Goal: Task Accomplishment & Management: Manage account settings

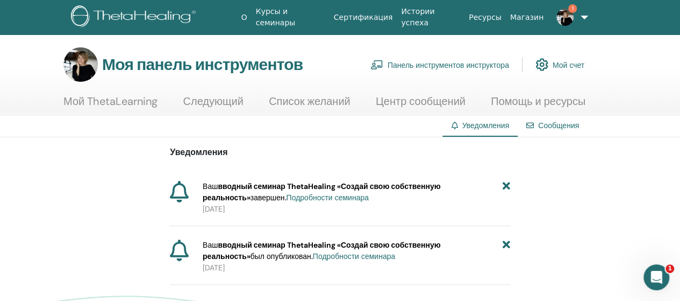
click at [508, 188] on icon at bounding box center [507, 192] width 8 height 23
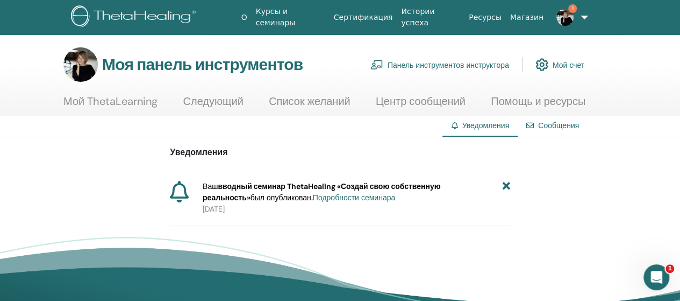
click at [445, 64] on font "Панель инструментов инструктора" at bounding box center [449, 65] width 122 height 10
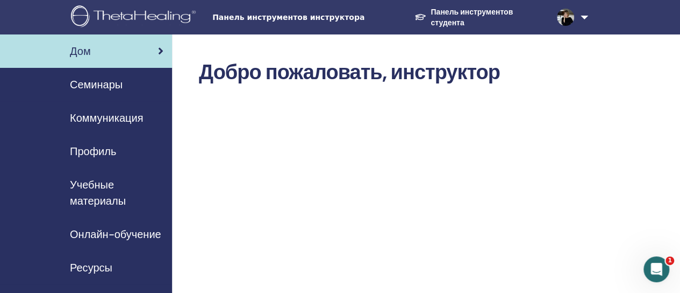
click at [112, 85] on font "Семинары" at bounding box center [96, 84] width 53 height 14
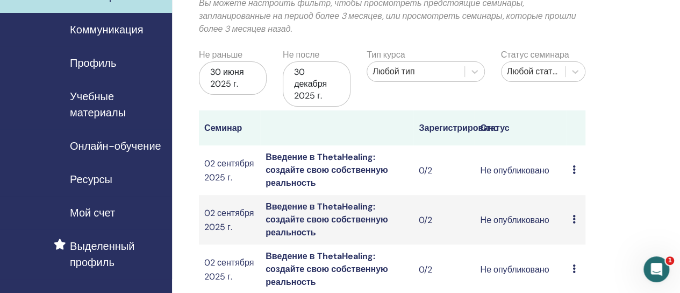
scroll to position [108, 0]
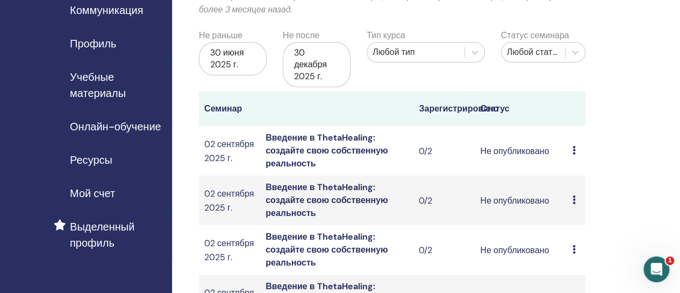
click at [573, 198] on icon at bounding box center [573, 199] width 3 height 9
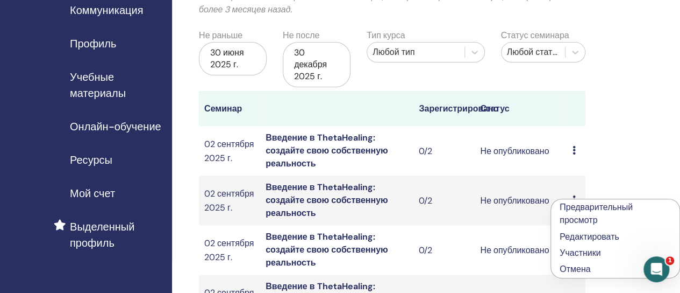
click at [567, 269] on font "Отмена" at bounding box center [575, 268] width 31 height 11
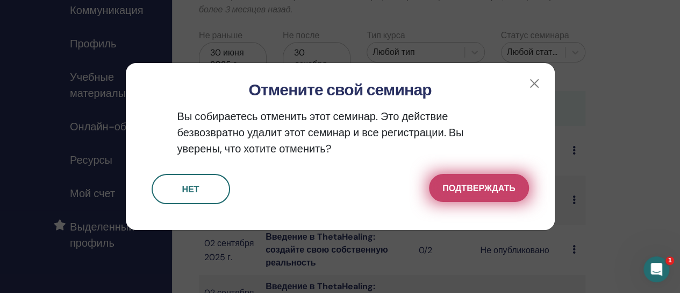
click at [477, 192] on font "Подтверждать" at bounding box center [479, 187] width 73 height 11
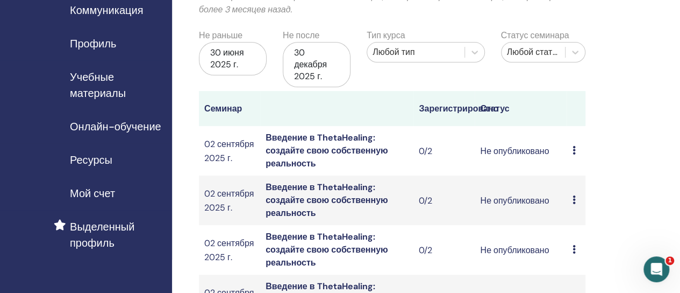
click at [572, 150] on td "Предварительный просмотр Редактировать Участники Отмена" at bounding box center [576, 150] width 18 height 49
click at [575, 201] on icon at bounding box center [573, 199] width 3 height 9
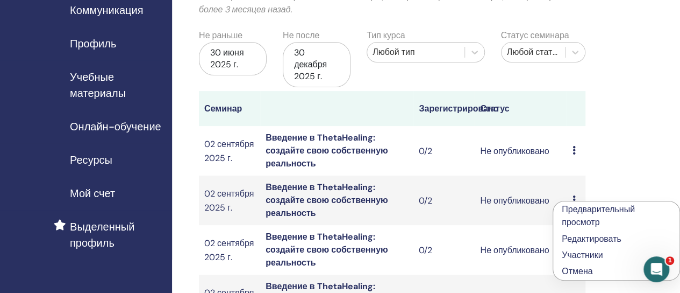
click at [576, 273] on font "Отмена" at bounding box center [577, 270] width 31 height 11
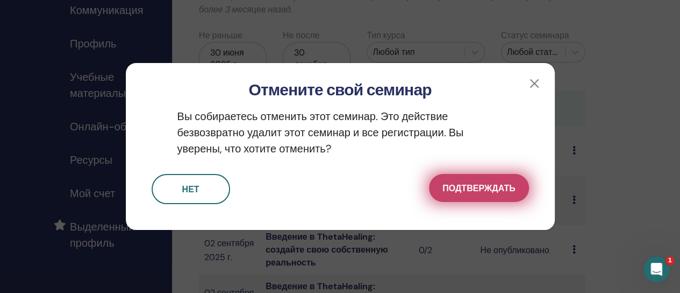
click at [487, 188] on font "Подтверждать" at bounding box center [479, 187] width 73 height 11
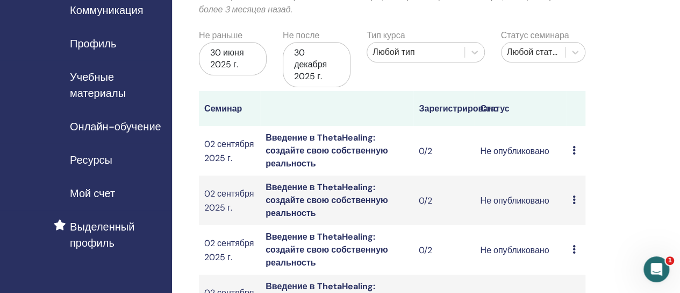
click at [573, 200] on icon at bounding box center [573, 199] width 3 height 9
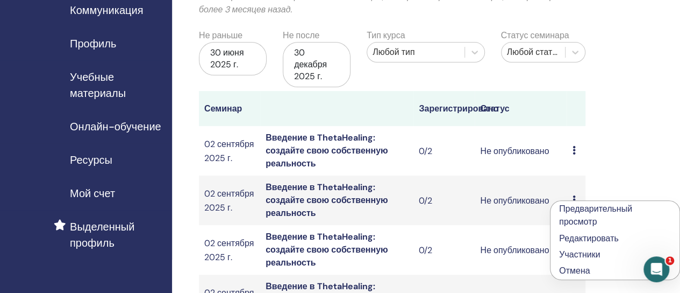
click at [573, 274] on font "Отмена" at bounding box center [574, 270] width 31 height 11
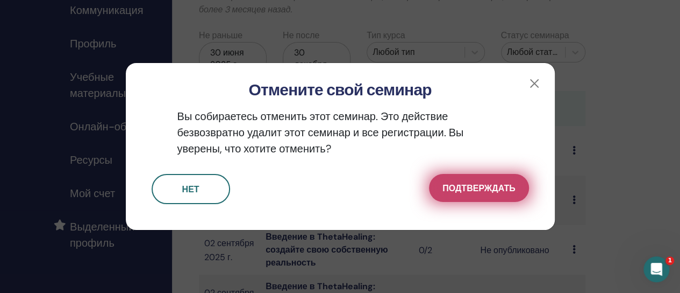
click at [481, 190] on font "Подтверждать" at bounding box center [479, 187] width 73 height 11
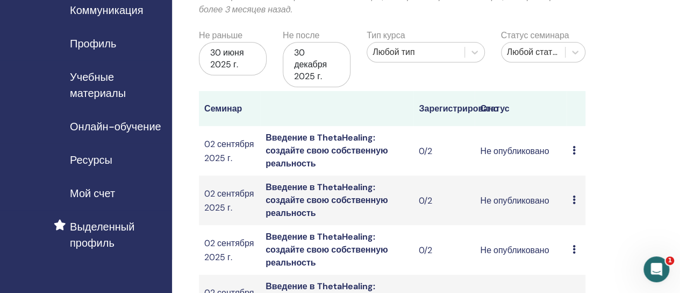
click at [573, 151] on icon at bounding box center [573, 150] width 3 height 9
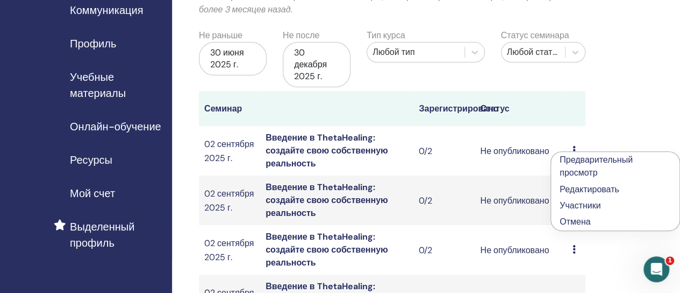
click at [576, 222] on font "Отмена" at bounding box center [575, 221] width 31 height 11
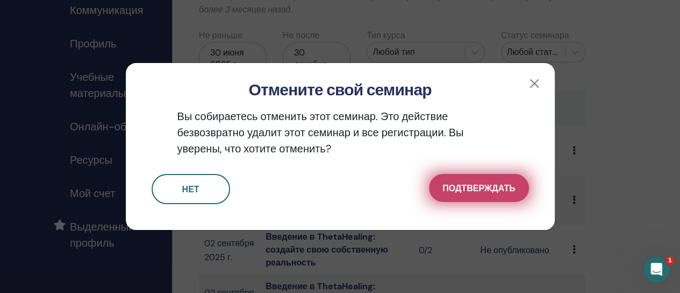
click at [480, 185] on font "Подтверждать" at bounding box center [479, 187] width 73 height 11
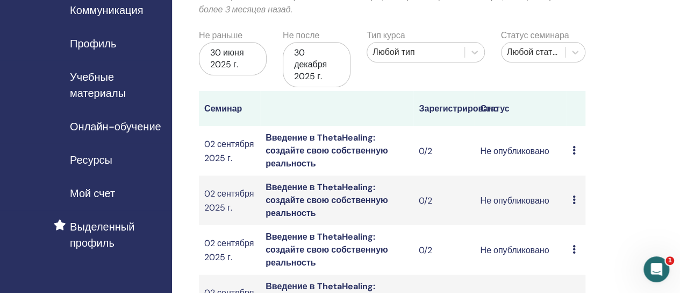
click at [574, 248] on icon at bounding box center [573, 249] width 3 height 9
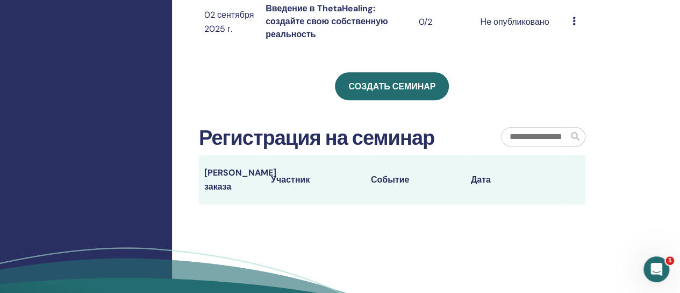
scroll to position [591, 0]
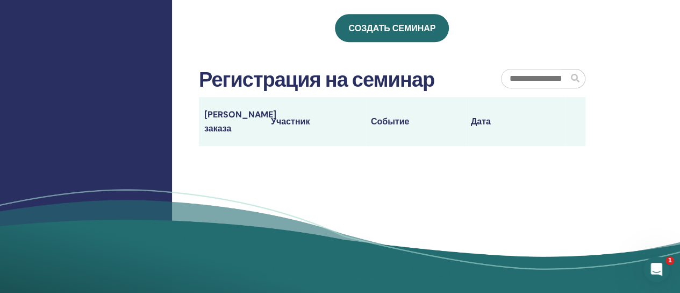
click at [238, 117] on font "Номер заказа" at bounding box center [240, 121] width 72 height 25
click at [558, 81] on input "text" at bounding box center [535, 78] width 67 height 18
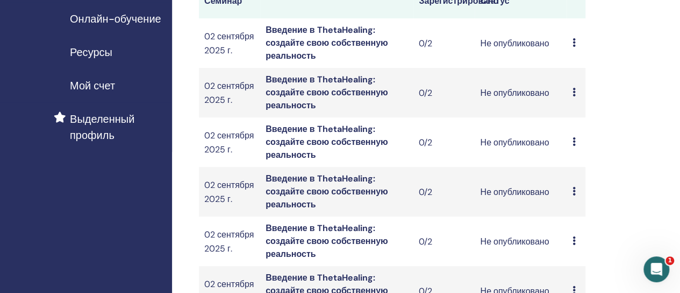
scroll to position [161, 0]
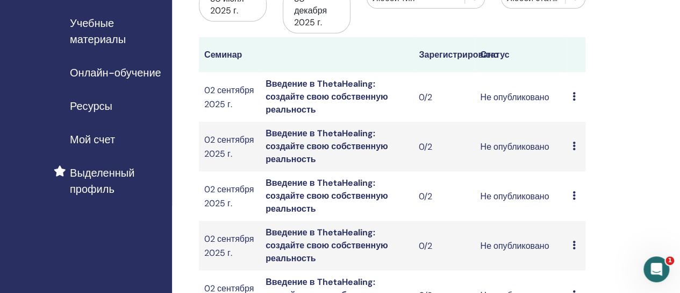
click at [574, 95] on icon at bounding box center [573, 96] width 3 height 9
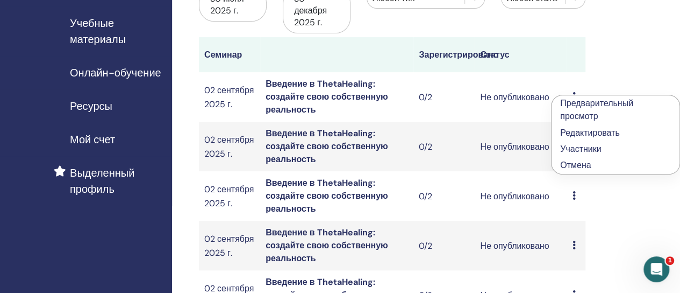
click at [574, 166] on font "Отмена" at bounding box center [575, 164] width 31 height 11
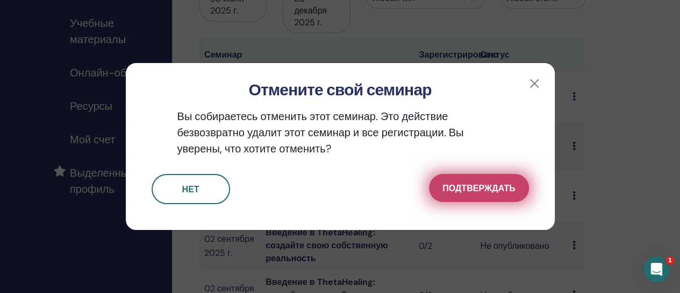
click at [495, 182] on font "Подтверждать" at bounding box center [479, 187] width 73 height 11
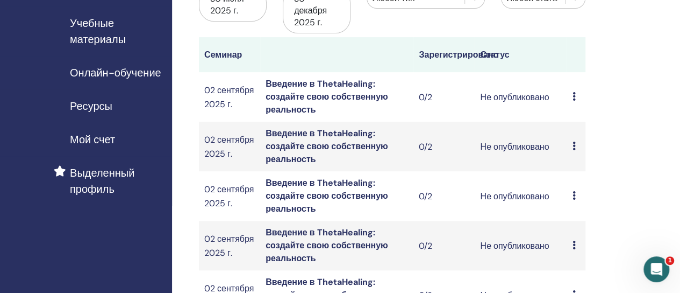
click at [573, 96] on icon at bounding box center [573, 96] width 3 height 9
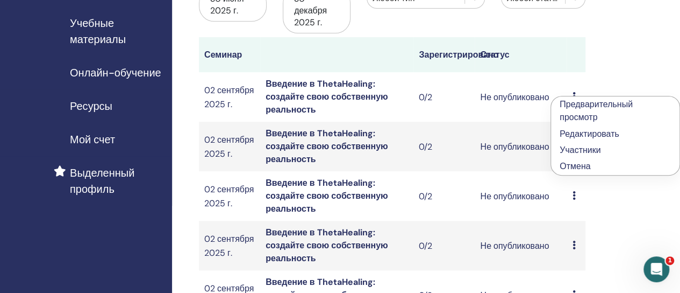
click at [572, 164] on font "Отмена" at bounding box center [575, 165] width 31 height 11
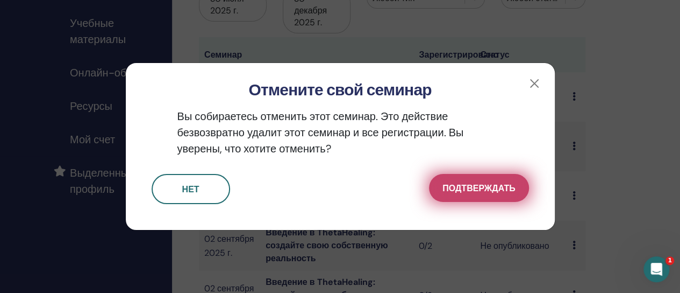
click at [481, 188] on font "Подтверждать" at bounding box center [479, 187] width 73 height 11
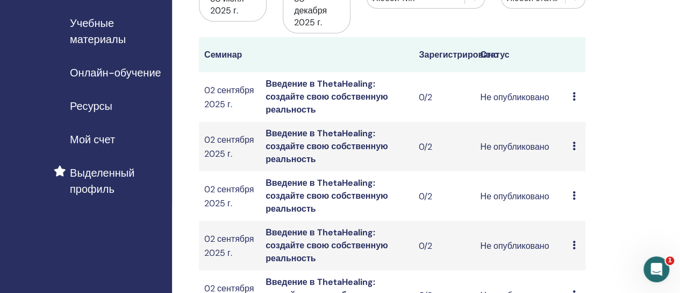
click at [575, 97] on icon at bounding box center [573, 96] width 3 height 9
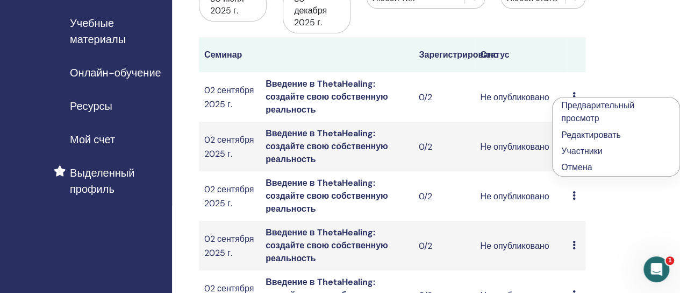
click at [581, 164] on font "Отмена" at bounding box center [576, 166] width 31 height 11
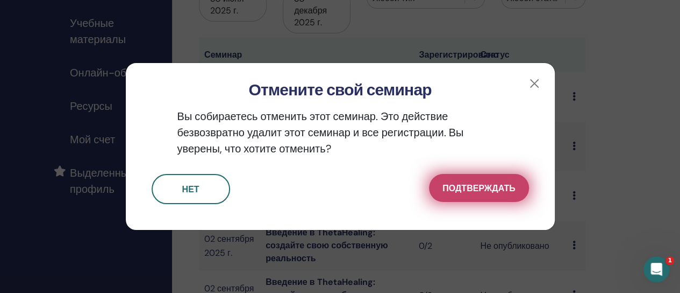
click at [502, 179] on button "Подтверждать" at bounding box center [478, 188] width 99 height 28
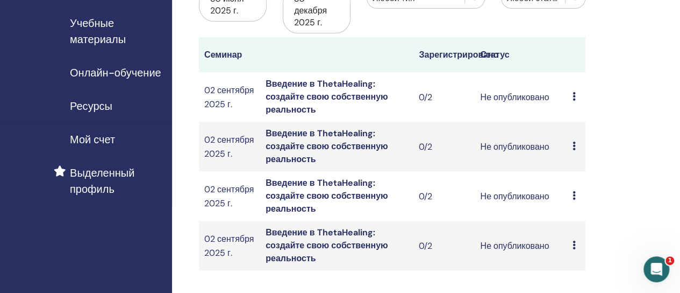
click at [573, 96] on icon at bounding box center [573, 96] width 3 height 9
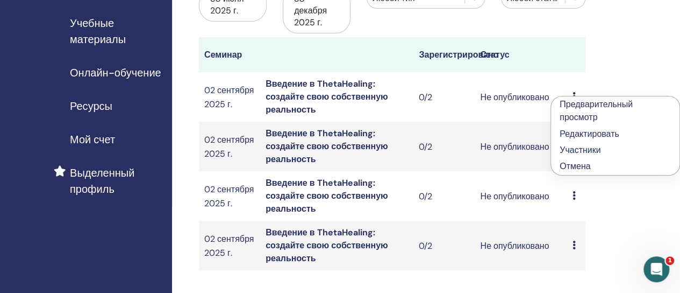
click at [568, 163] on font "Отмена" at bounding box center [575, 165] width 31 height 11
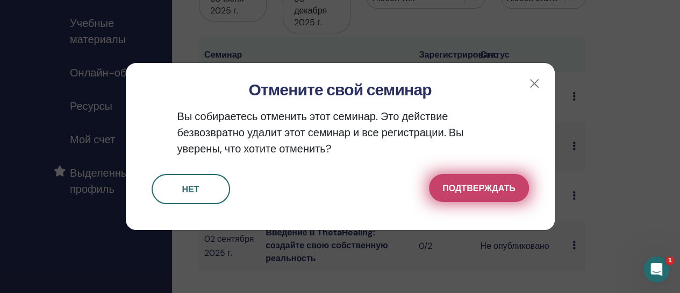
click at [488, 186] on font "Подтверждать" at bounding box center [479, 187] width 73 height 11
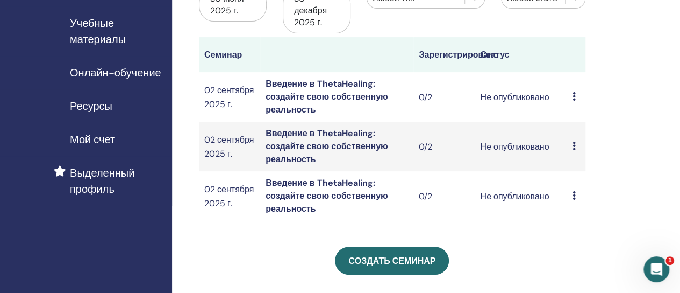
click at [342, 96] on font "Введение в ThetaHealing: создайте свою собственную реальность" at bounding box center [327, 96] width 123 height 37
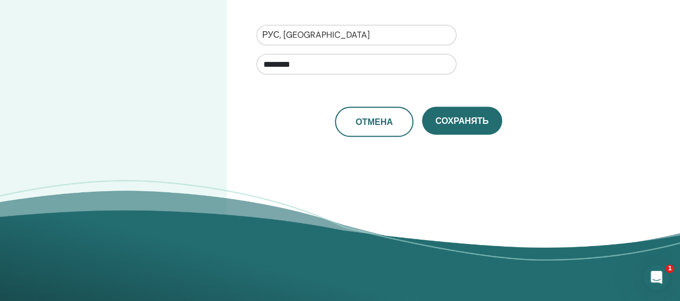
scroll to position [430, 0]
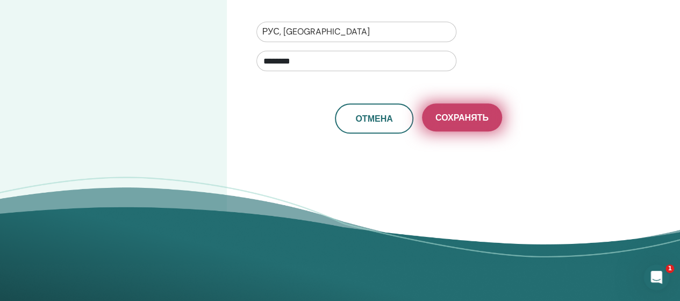
click at [461, 115] on font "Сохранять" at bounding box center [462, 117] width 53 height 11
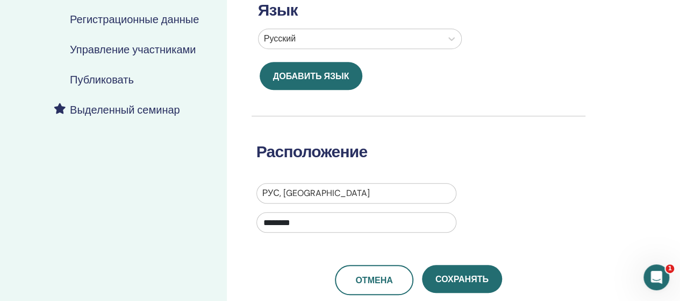
scroll to position [376, 0]
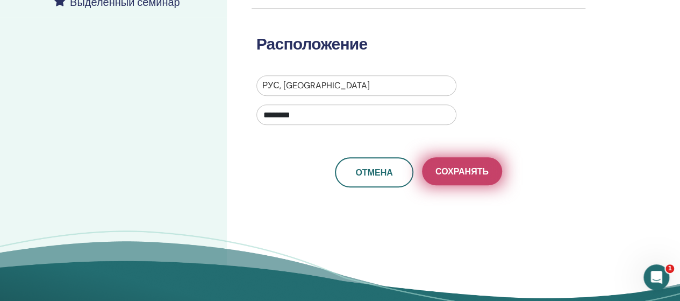
click at [443, 167] on font "Сохранять" at bounding box center [462, 171] width 53 height 11
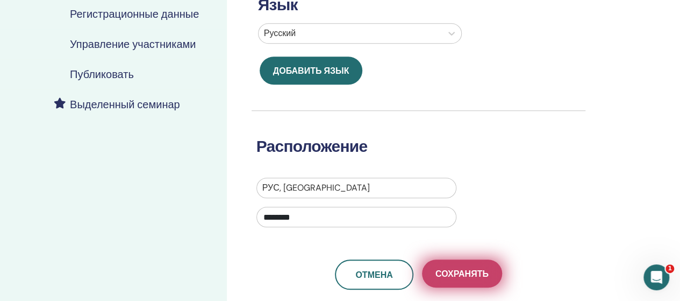
click at [465, 269] on font "Сохранять" at bounding box center [462, 273] width 53 height 11
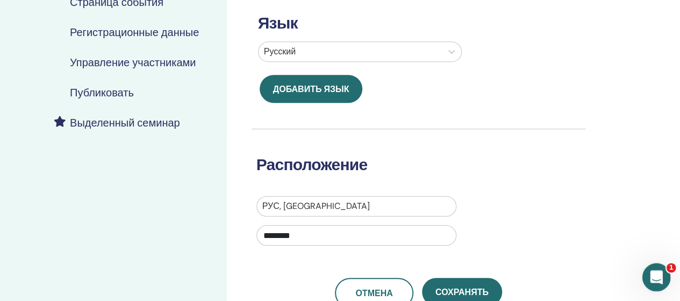
click at [659, 272] on icon "Открыть офис сообщений Домофон" at bounding box center [655, 276] width 18 height 18
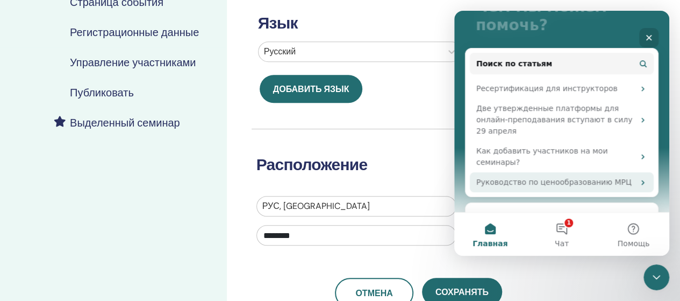
scroll to position [132, 0]
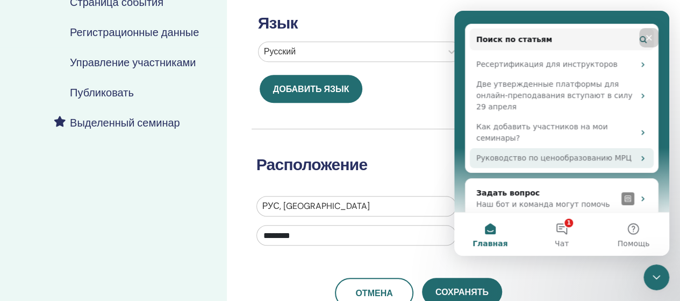
click at [588, 152] on div "Руководство по ценообразованию МРЦ" at bounding box center [555, 157] width 158 height 11
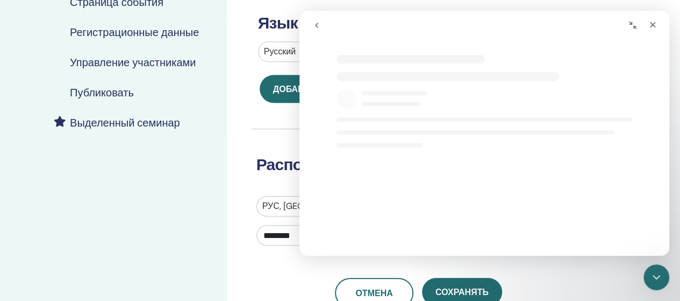
scroll to position [0, 0]
select select "**"
click at [652, 24] on icon "Закрыть" at bounding box center [653, 25] width 6 height 6
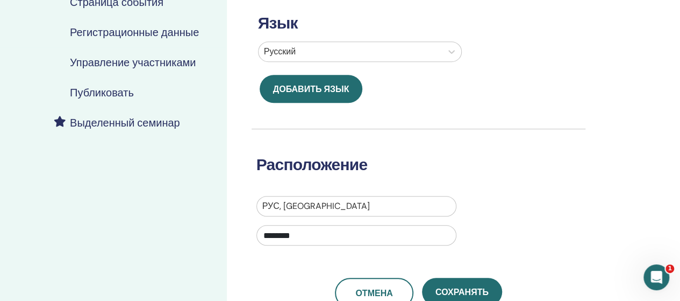
scroll to position [0, 0]
select select "**"
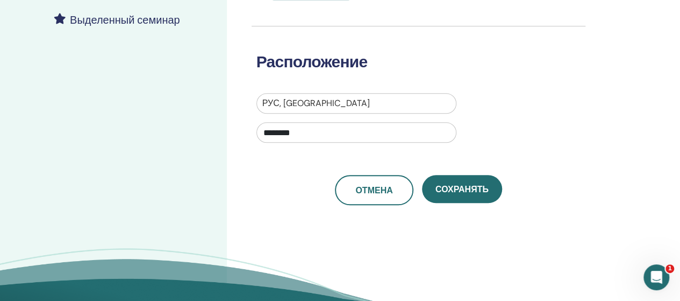
scroll to position [256, 0]
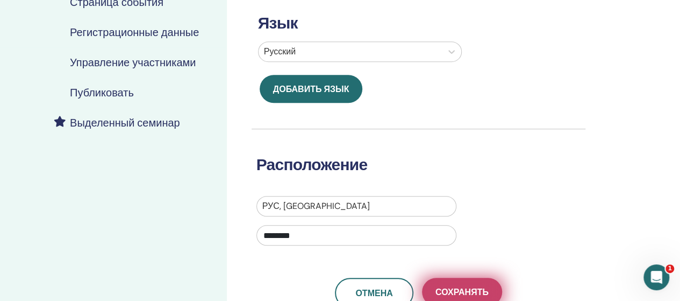
click at [466, 287] on font "Сохранять" at bounding box center [462, 291] width 53 height 11
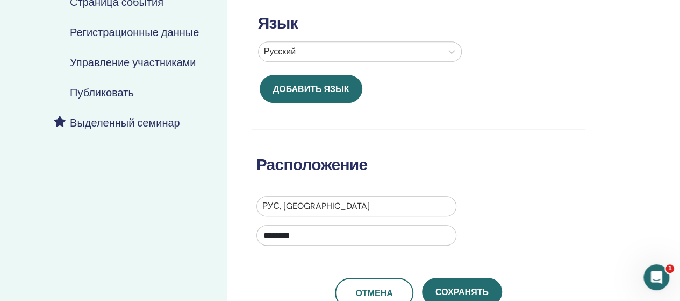
scroll to position [3, 0]
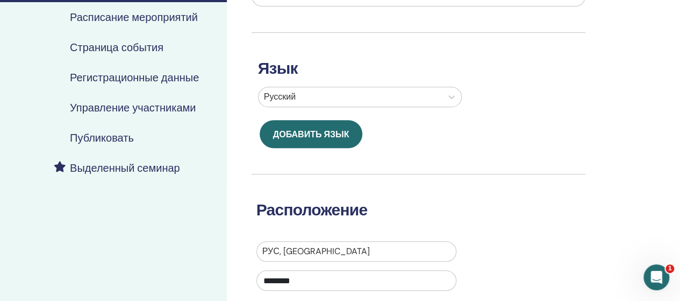
scroll to position [269, 0]
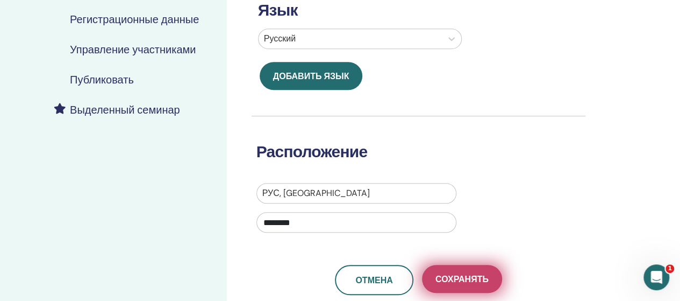
click at [461, 282] on font "Сохранять" at bounding box center [462, 278] width 53 height 11
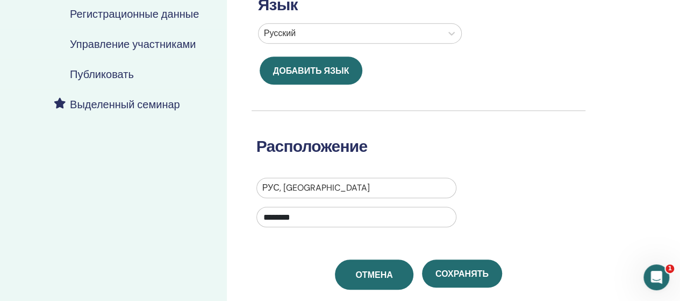
click at [374, 276] on font "Отмена" at bounding box center [373, 274] width 37 height 11
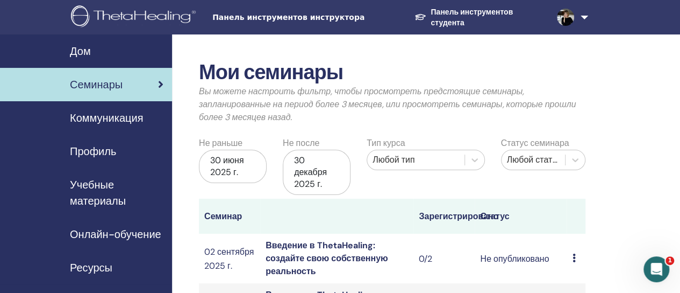
click at [111, 154] on font "Профиль" at bounding box center [93, 151] width 46 height 14
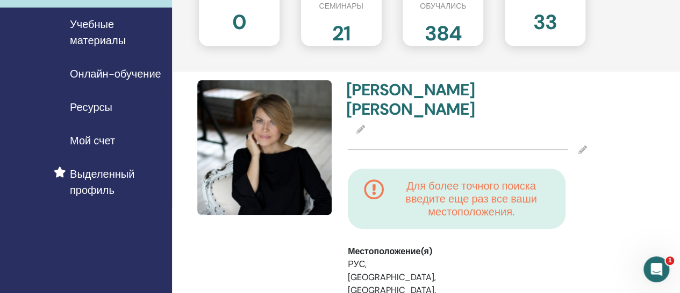
scroll to position [161, 0]
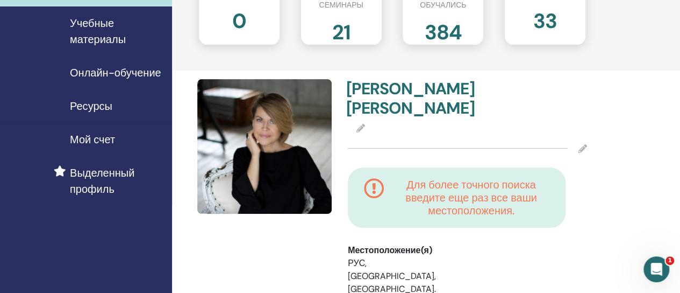
click at [360, 125] on icon at bounding box center [360, 128] width 9 height 9
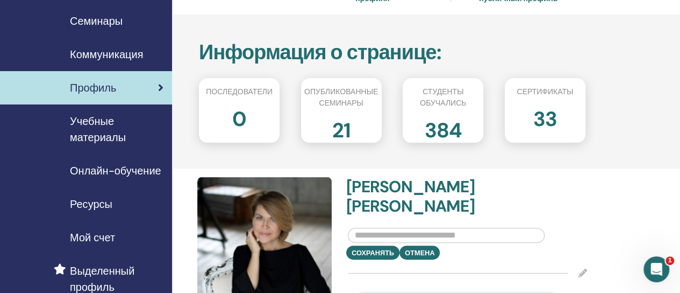
scroll to position [54, 0]
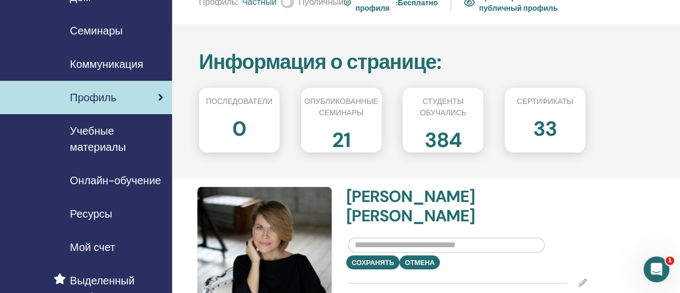
click at [130, 69] on font "Коммуникация" at bounding box center [106, 64] width 73 height 14
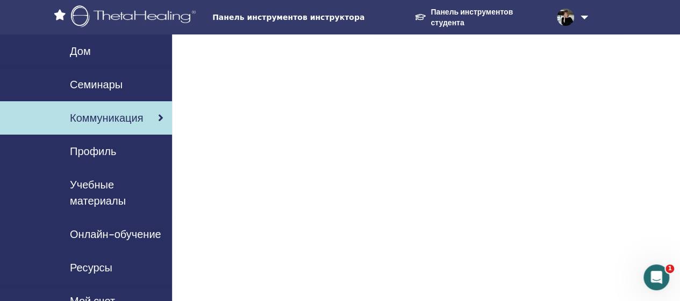
click at [144, 110] on div "Коммуникация" at bounding box center [86, 118] width 155 height 16
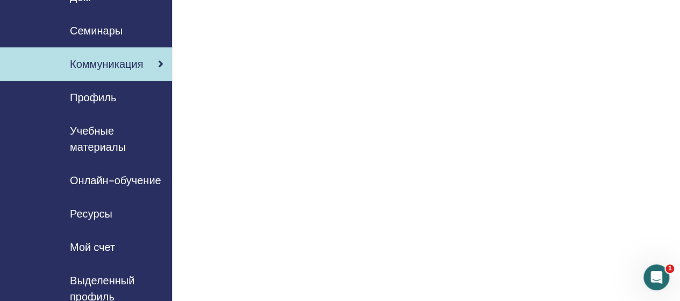
click at [104, 216] on font "Ресурсы" at bounding box center [91, 213] width 42 height 14
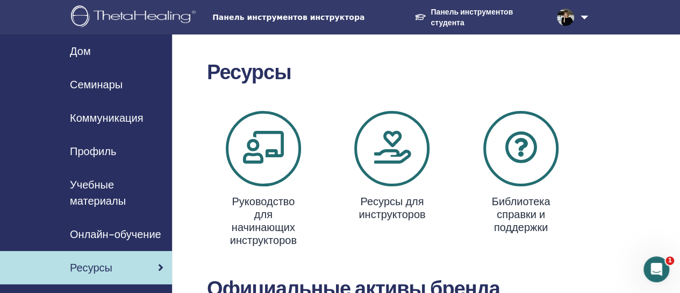
click at [148, 236] on font "Онлайн-обучение" at bounding box center [115, 234] width 91 height 14
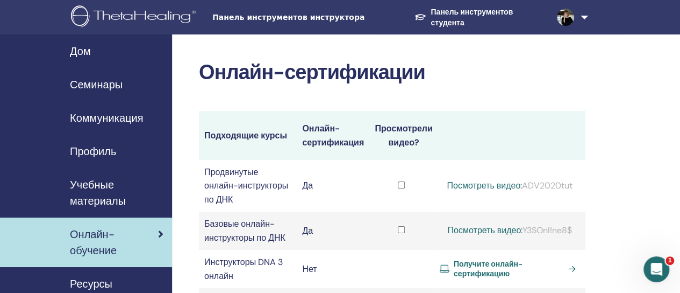
click at [480, 189] on font "Посмотреть видео:" at bounding box center [484, 185] width 75 height 11
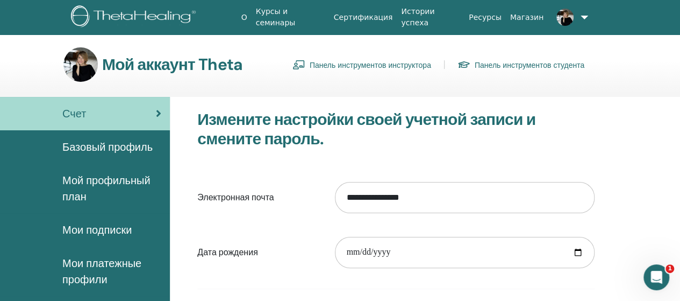
click at [356, 66] on font "Панель инструментов инструктора" at bounding box center [371, 65] width 122 height 10
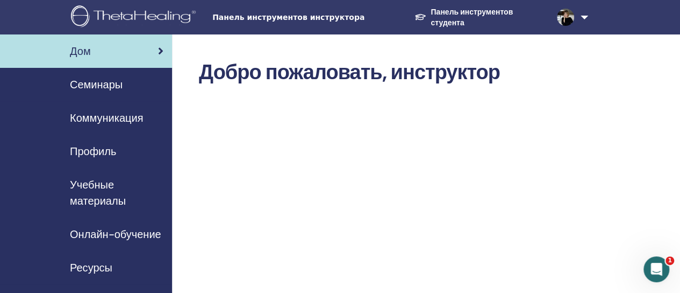
click at [102, 87] on font "Семинары" at bounding box center [96, 84] width 53 height 14
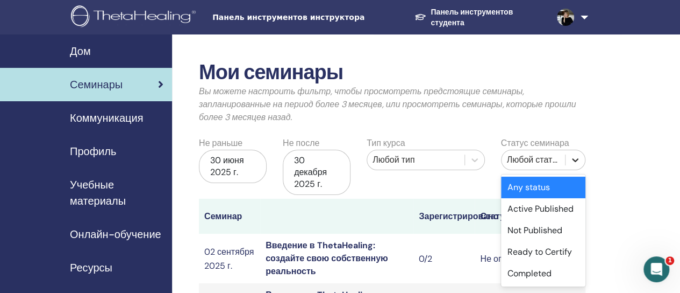
click at [576, 158] on icon at bounding box center [575, 159] width 11 height 11
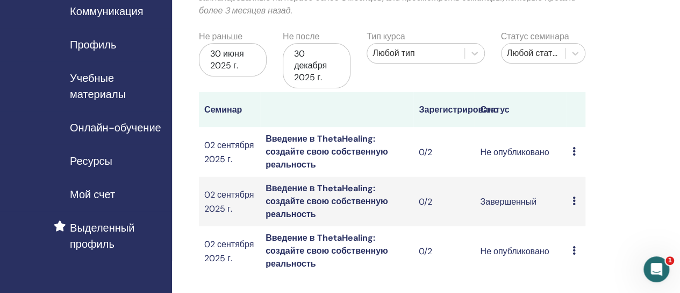
scroll to position [108, 0]
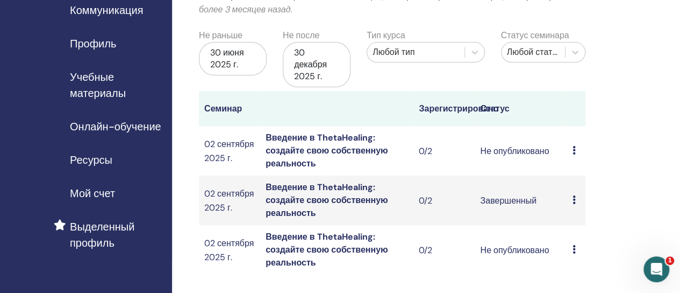
click at [573, 149] on icon at bounding box center [573, 150] width 3 height 9
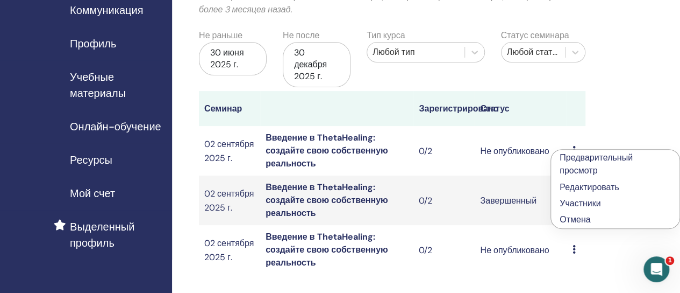
click at [568, 223] on font "Отмена" at bounding box center [575, 218] width 31 height 11
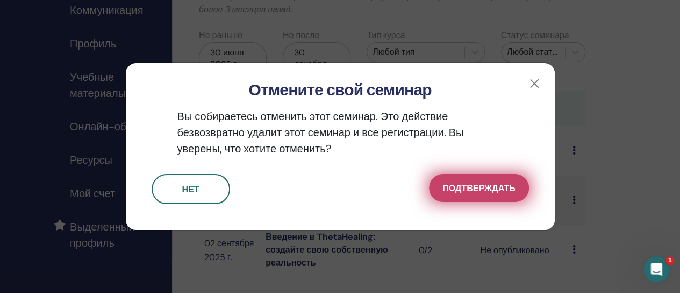
click at [488, 187] on font "Подтверждать" at bounding box center [479, 187] width 73 height 11
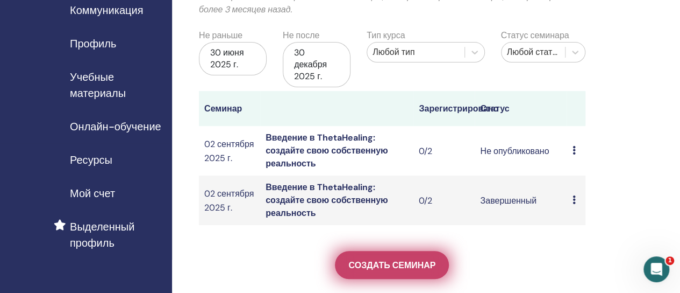
click at [395, 265] on font "Создать семинар" at bounding box center [391, 264] width 87 height 11
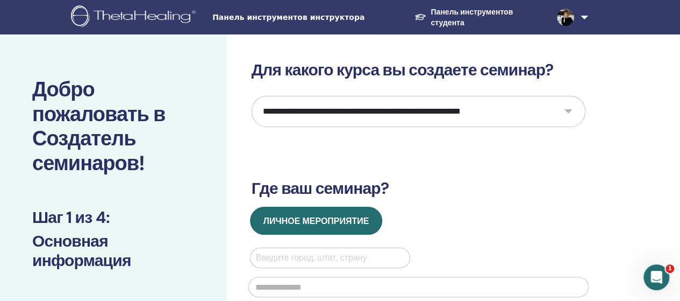
click at [567, 109] on select "**********" at bounding box center [419, 111] width 334 height 31
select select "*"
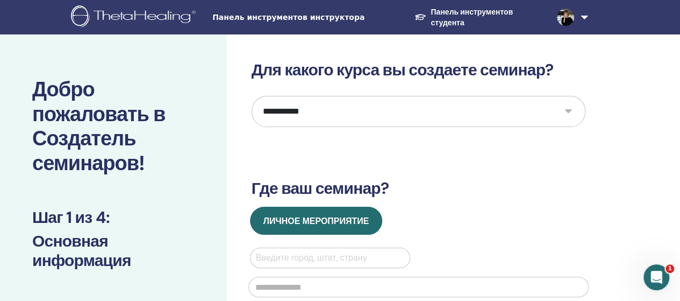
click at [252, 96] on select "**********" at bounding box center [419, 111] width 334 height 31
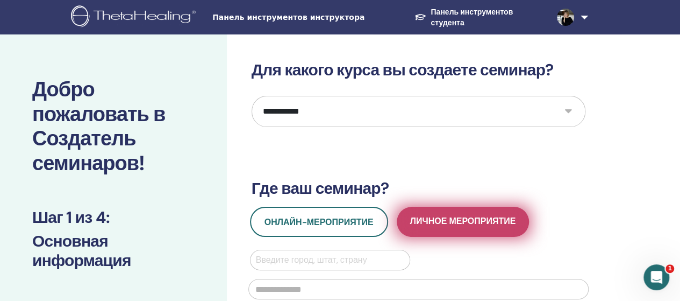
click at [445, 217] on font "Личное мероприятие" at bounding box center [463, 220] width 106 height 11
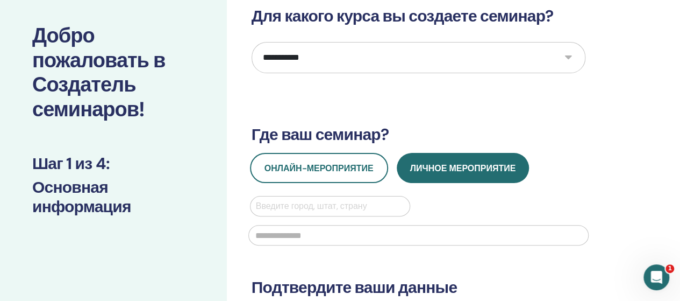
scroll to position [108, 0]
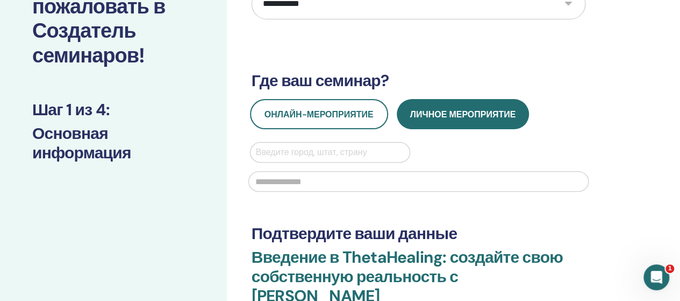
click at [262, 149] on div at bounding box center [330, 152] width 149 height 15
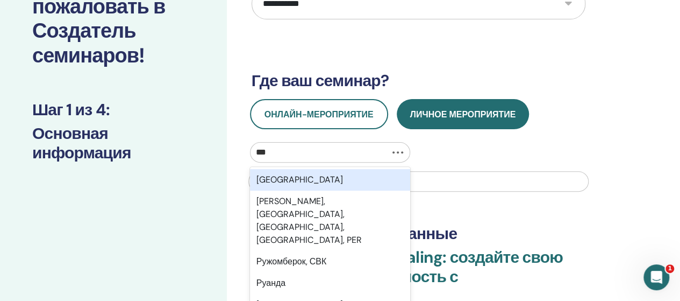
type input "****"
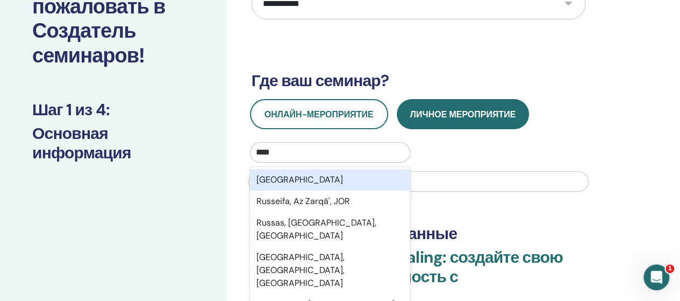
click at [268, 177] on font "Россия" at bounding box center [299, 179] width 87 height 11
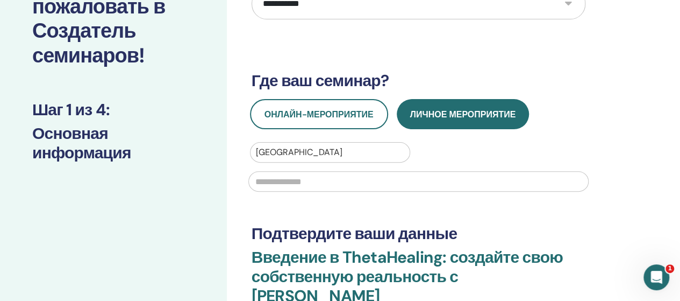
click at [268, 183] on input "text" at bounding box center [418, 181] width 340 height 20
type input "*"
click at [284, 181] on input "**********" at bounding box center [418, 181] width 340 height 20
click at [295, 180] on input "**********" at bounding box center [418, 181] width 340 height 20
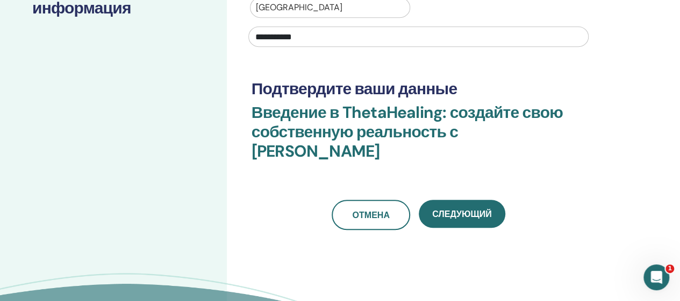
scroll to position [269, 0]
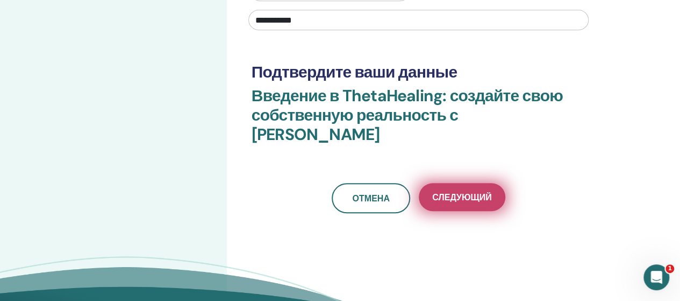
type input "**********"
click at [472, 195] on font "Следующий" at bounding box center [461, 196] width 59 height 11
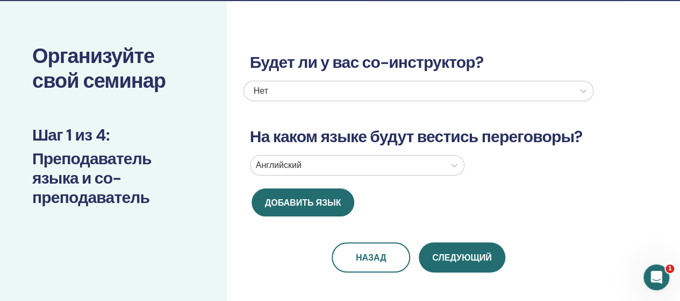
scroll to position [58, 0]
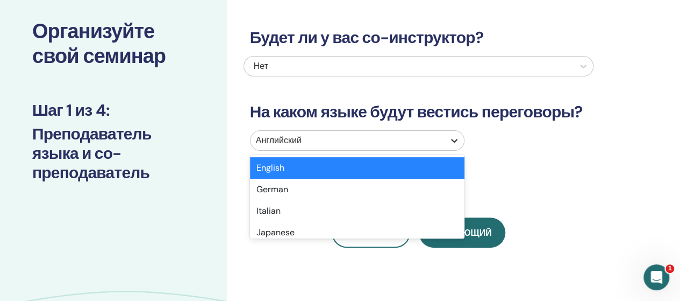
click at [453, 140] on icon at bounding box center [454, 141] width 6 height 4
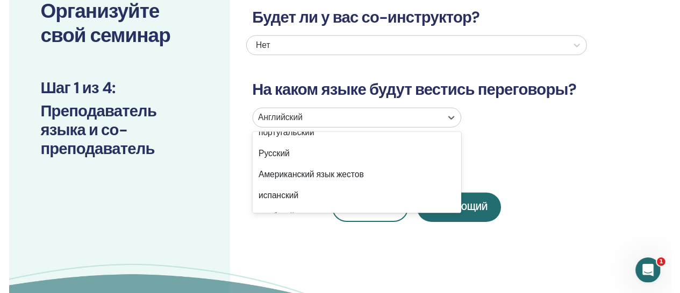
scroll to position [108, 0]
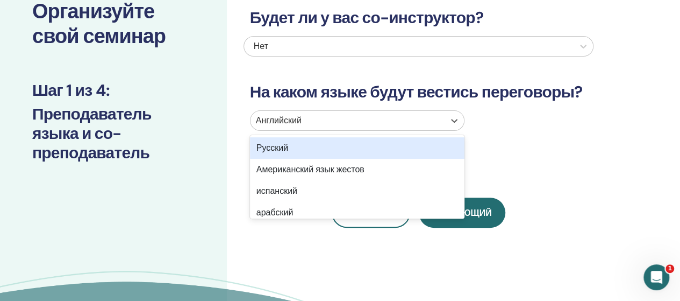
click at [283, 147] on font "Русский" at bounding box center [272, 147] width 32 height 11
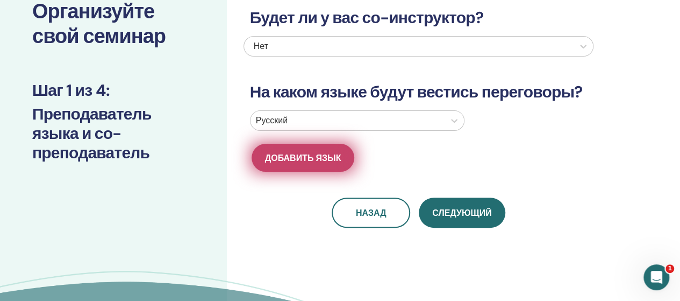
click at [290, 155] on font "Добавить язык" at bounding box center [303, 157] width 76 height 11
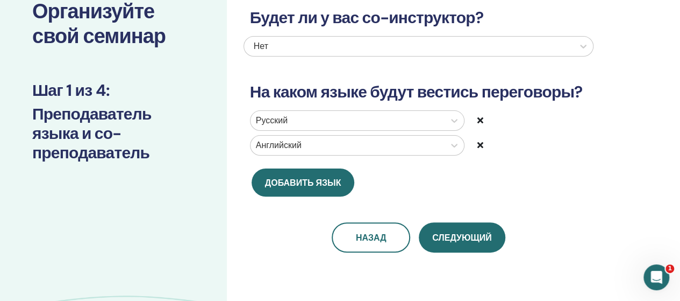
click at [481, 144] on icon at bounding box center [480, 144] width 6 height 9
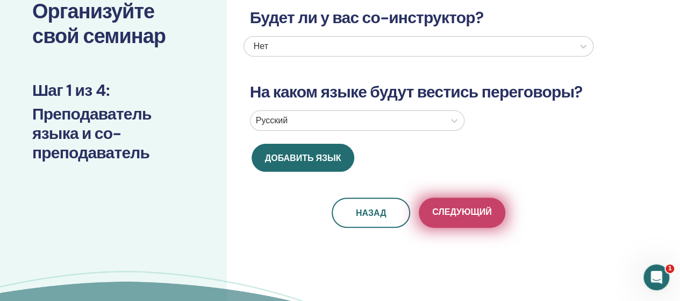
click at [451, 207] on font "Следующий" at bounding box center [461, 211] width 59 height 11
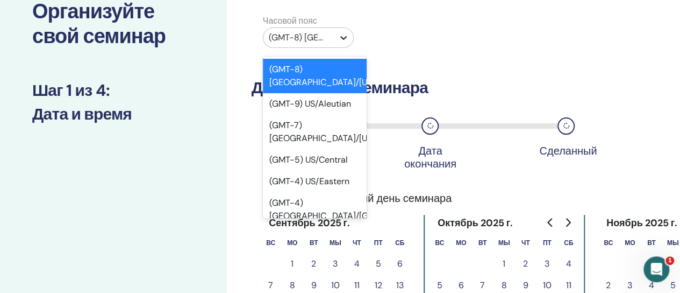
click at [345, 40] on icon at bounding box center [343, 37] width 11 height 11
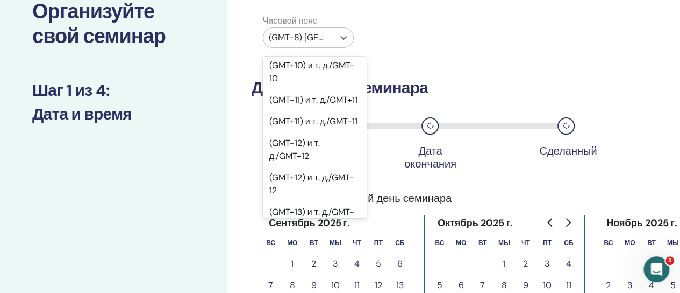
scroll to position [645, 0]
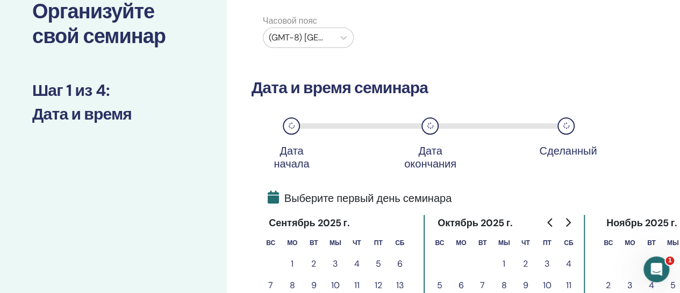
click at [443, 22] on div "Часовой пояс (GMT-8) США/Аляска" at bounding box center [419, 34] width 350 height 38
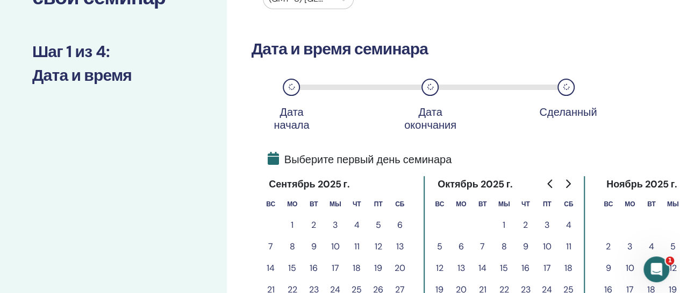
scroll to position [132, 0]
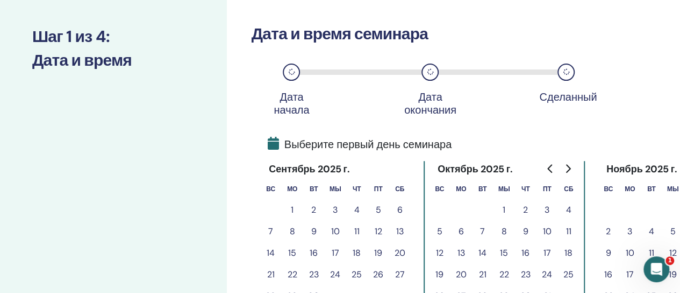
click at [274, 145] on icon at bounding box center [273, 143] width 11 height 13
click at [548, 167] on icon "Перейти к предыдущему месяцу" at bounding box center [549, 168] width 5 height 9
click at [569, 166] on icon "Перейти к следующему месяцу" at bounding box center [568, 168] width 5 height 9
click at [378, 208] on font "3" at bounding box center [378, 209] width 5 height 11
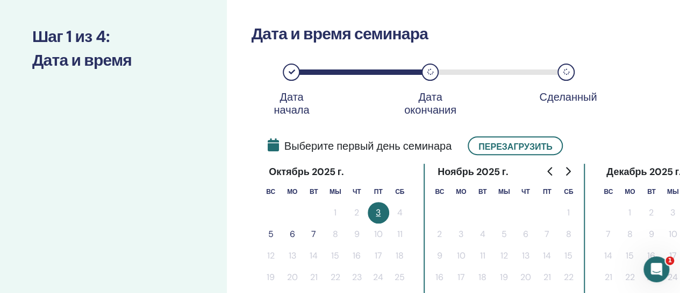
click at [567, 169] on icon "Перейти к следующему месяцу" at bounding box center [568, 171] width 9 height 9
click at [552, 169] on icon "Перейти к предыдущему месяцу" at bounding box center [550, 171] width 9 height 9
click at [511, 146] on font "Перезагрузить" at bounding box center [516, 145] width 74 height 11
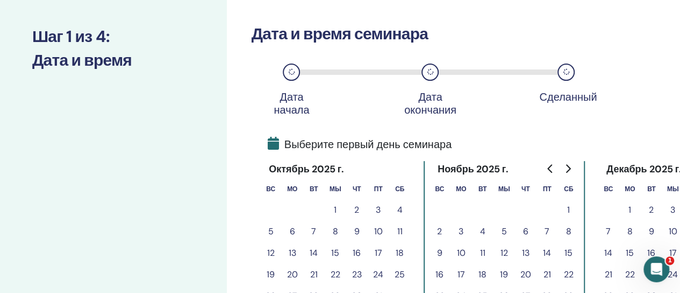
click at [376, 209] on font "3" at bounding box center [378, 209] width 5 height 11
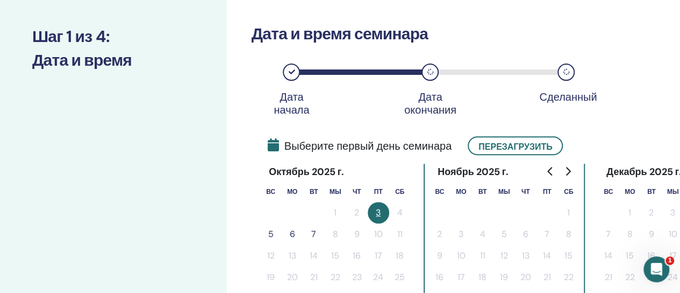
click at [429, 69] on icon at bounding box center [430, 72] width 6 height 6
click at [431, 74] on icon at bounding box center [430, 72] width 6 height 6
click at [272, 234] on font "5" at bounding box center [270, 233] width 5 height 11
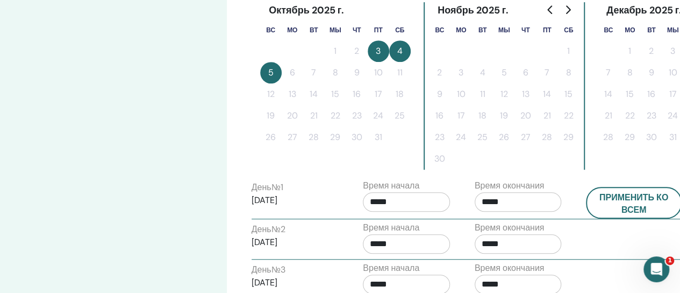
scroll to position [347, 0]
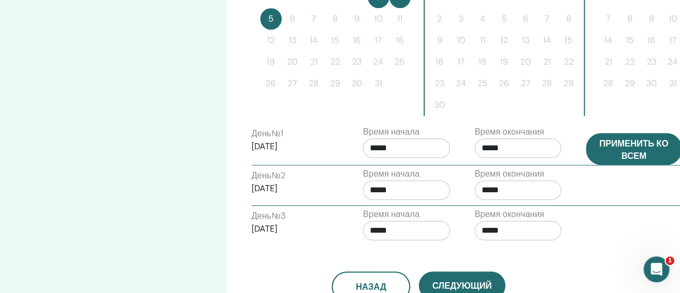
click at [629, 149] on font "Применить ко всем" at bounding box center [634, 149] width 69 height 24
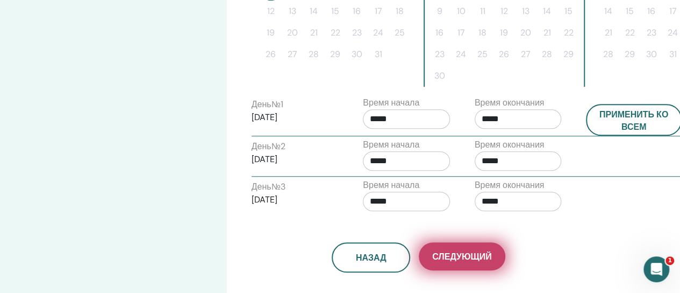
scroll to position [401, 0]
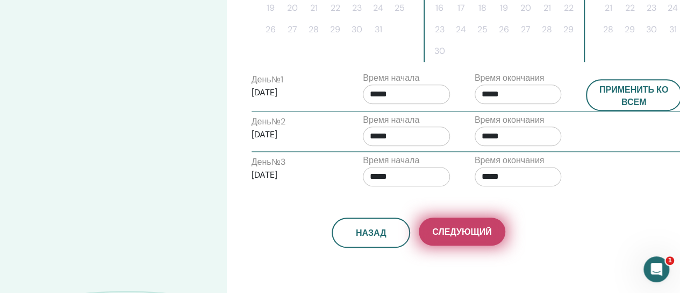
click at [464, 231] on font "Следующий" at bounding box center [461, 231] width 59 height 11
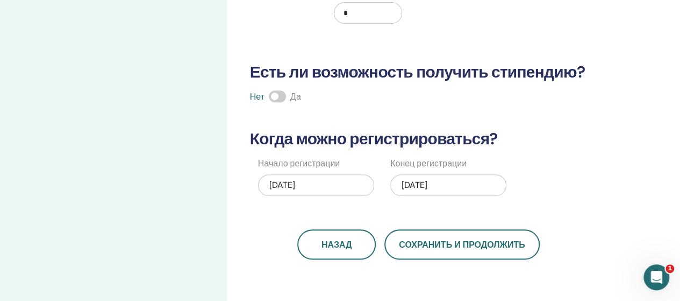
scroll to position [239, 0]
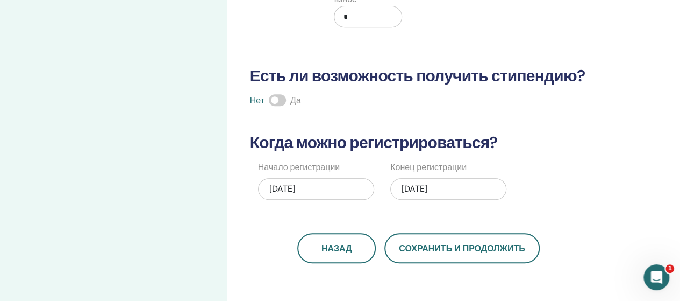
click at [279, 97] on span at bounding box center [277, 100] width 17 height 12
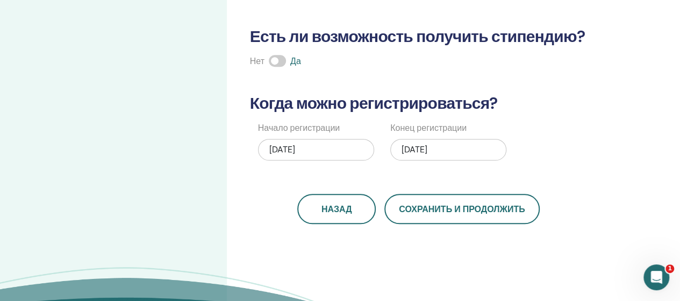
scroll to position [293, 0]
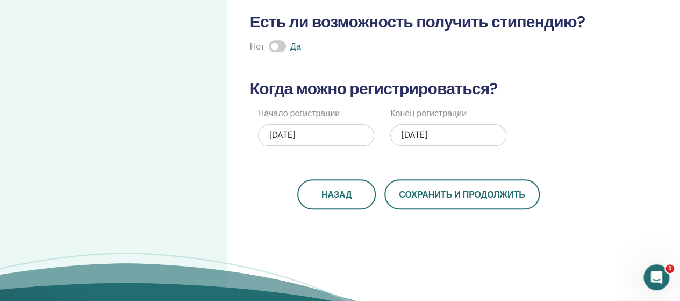
click at [411, 134] on font "10/05/2025" at bounding box center [415, 134] width 26 height 11
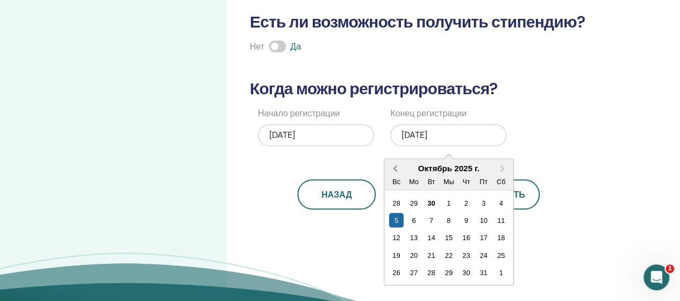
click at [395, 168] on span "Предыдущий месяц" at bounding box center [395, 167] width 0 height 11
click at [427, 272] on div "30" at bounding box center [431, 272] width 15 height 15
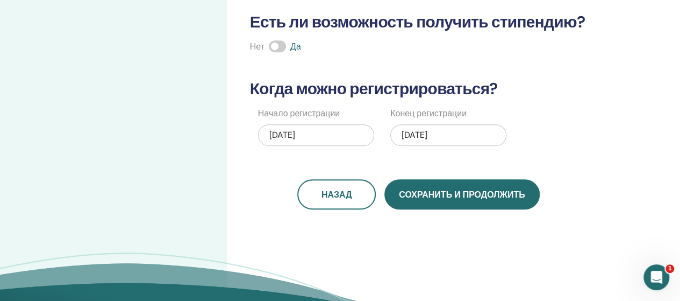
click at [447, 196] on font "Сохранить и продолжить" at bounding box center [462, 194] width 126 height 11
click at [454, 199] on button "Сохранить и продолжить" at bounding box center [461, 194] width 155 height 30
click at [455, 197] on font "Сохранить и продолжить" at bounding box center [462, 194] width 126 height 11
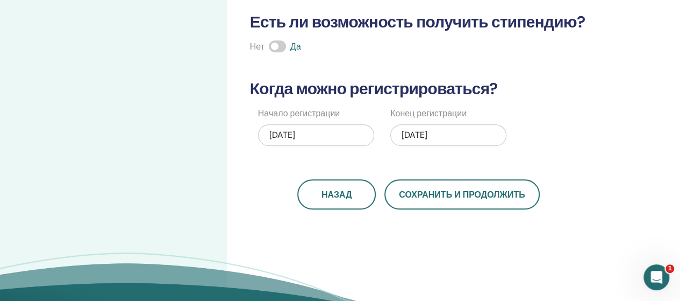
click at [409, 134] on font "30.09.2025" at bounding box center [415, 134] width 26 height 11
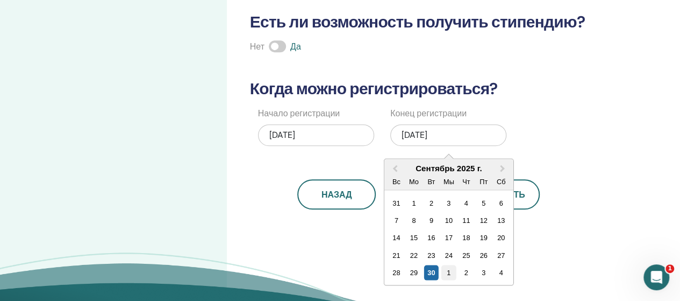
click at [448, 273] on font "1" at bounding box center [449, 272] width 4 height 8
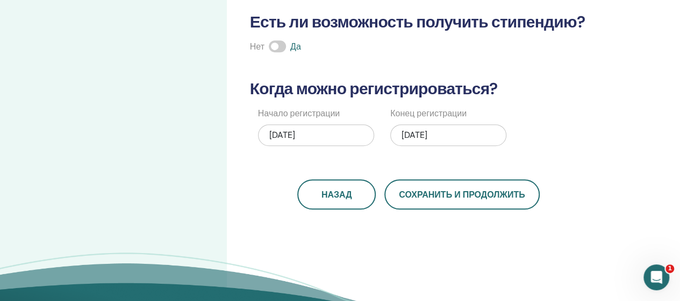
click at [407, 133] on font "10/01/2025" at bounding box center [415, 134] width 26 height 11
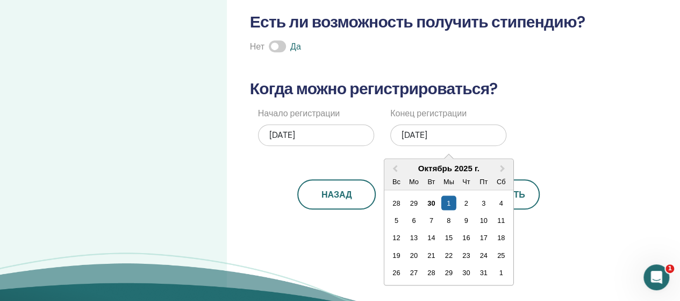
click at [544, 136] on div "Начало регистрации 30.09.2025 Конец регистрации 10/01/2025 Предыдущий месяц В с…" at bounding box center [411, 130] width 350 height 46
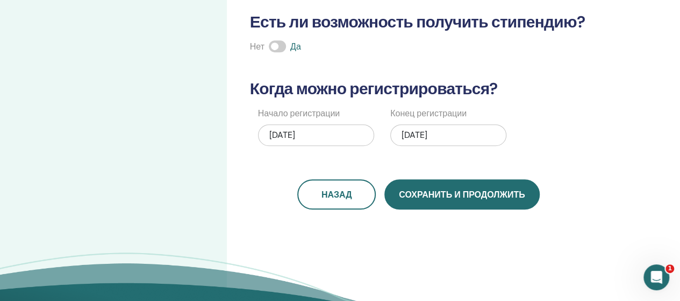
click at [450, 193] on font "Сохранить и продолжить" at bounding box center [462, 194] width 126 height 11
click at [413, 196] on font "Сохранить и продолжить" at bounding box center [462, 194] width 126 height 11
click at [517, 197] on font "Сохранить и продолжить" at bounding box center [462, 194] width 126 height 11
click at [454, 197] on font "Сохранить и продолжить" at bounding box center [462, 194] width 126 height 11
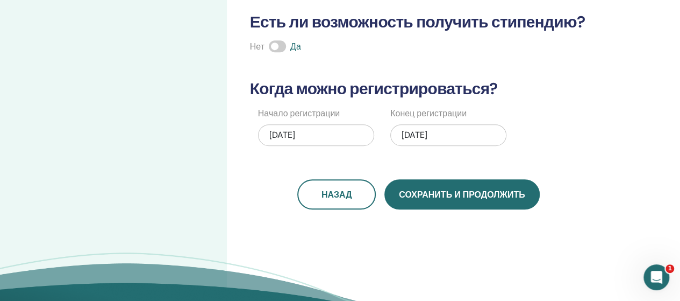
click at [397, 195] on button "Сохранить и продолжить" at bounding box center [461, 194] width 155 height 30
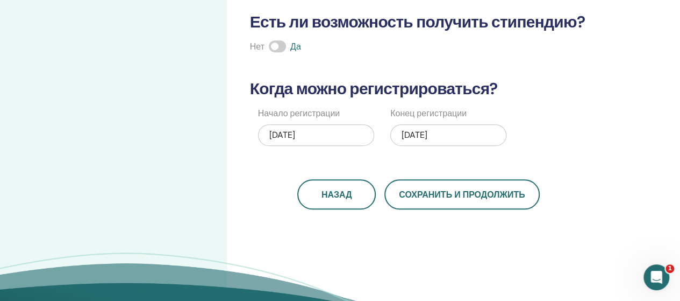
click at [407, 131] on font "10/01/2025" at bounding box center [415, 134] width 26 height 11
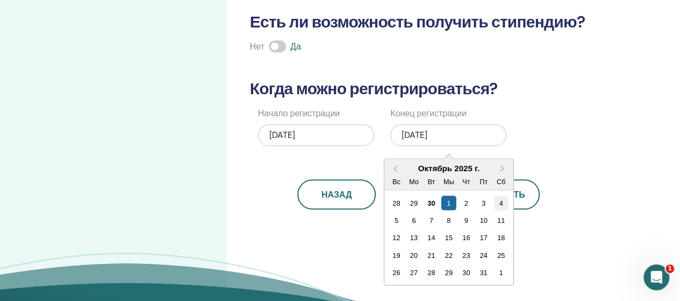
click at [500, 199] on font "4" at bounding box center [502, 202] width 4 height 8
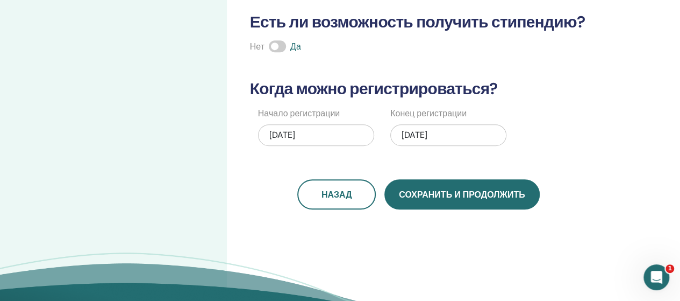
click at [489, 199] on button "Сохранить и продолжить" at bounding box center [461, 194] width 155 height 30
click at [436, 200] on button "Сохранить и продолжить" at bounding box center [461, 194] width 155 height 30
click at [422, 196] on font "Сохранить и продолжить" at bounding box center [462, 194] width 126 height 11
click at [444, 197] on font "Сохранить и продолжить" at bounding box center [462, 194] width 126 height 11
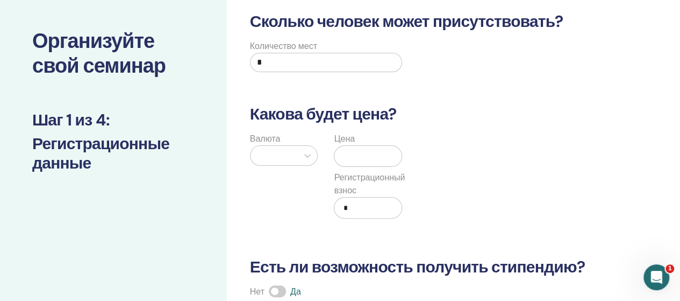
scroll to position [24, 0]
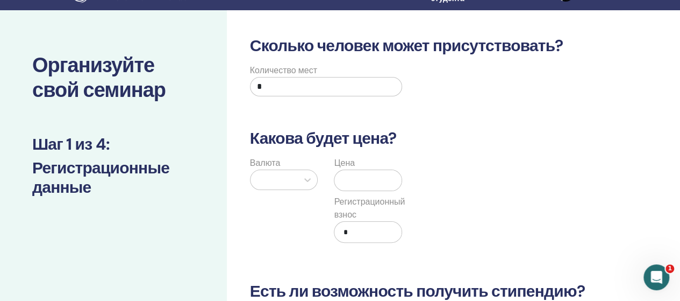
click at [260, 87] on input "*" at bounding box center [326, 86] width 153 height 19
type input "*"
click at [341, 177] on input "text" at bounding box center [370, 180] width 63 height 20
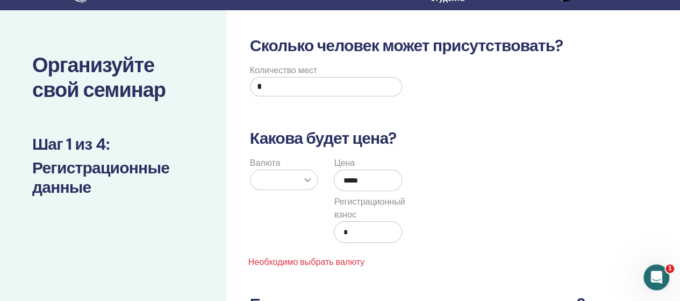
type input "*****"
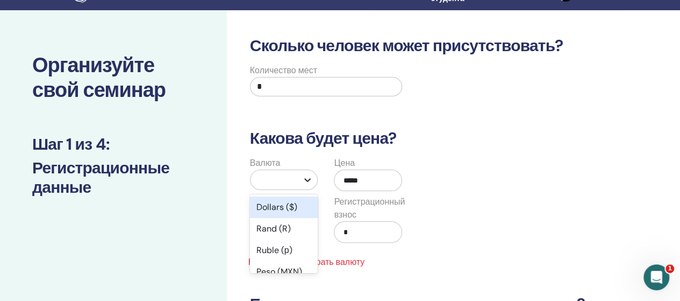
click at [305, 178] on icon at bounding box center [308, 180] width 6 height 4
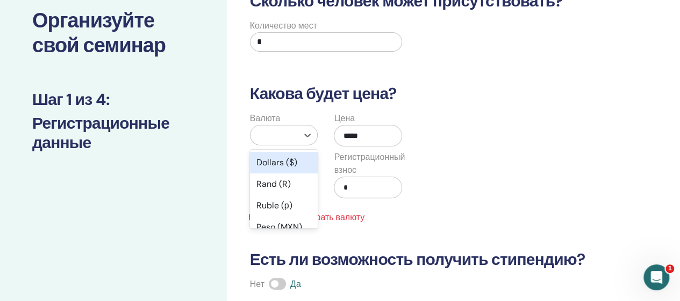
scroll to position [83, 0]
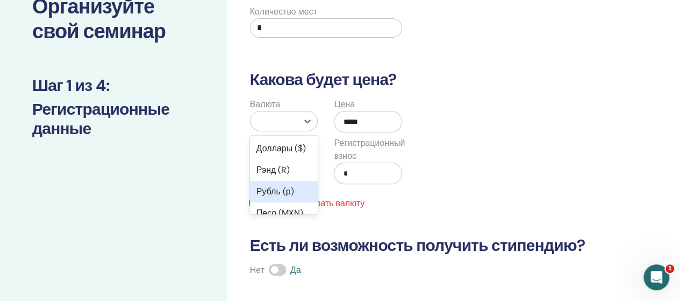
click at [272, 197] on font "Рубль (р)" at bounding box center [275, 191] width 38 height 11
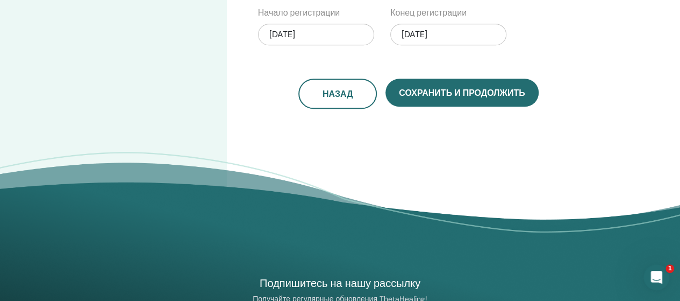
scroll to position [405, 0]
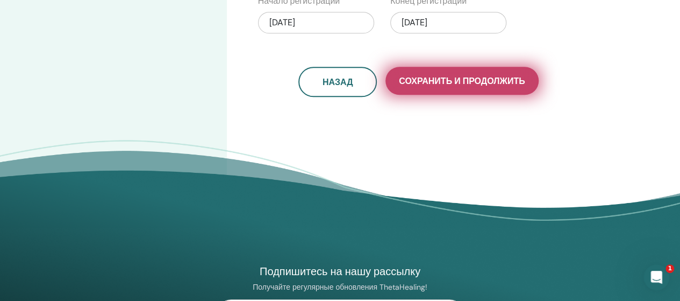
click at [459, 81] on font "Сохранить и продолжить" at bounding box center [462, 80] width 126 height 11
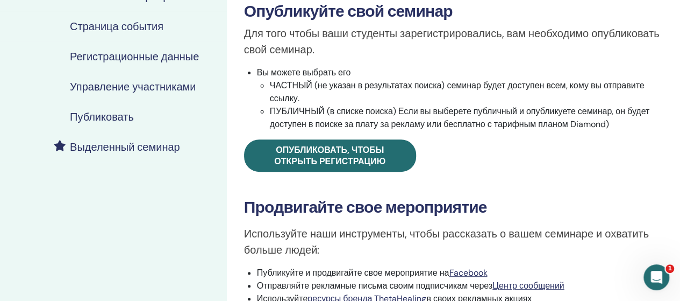
scroll to position [161, 0]
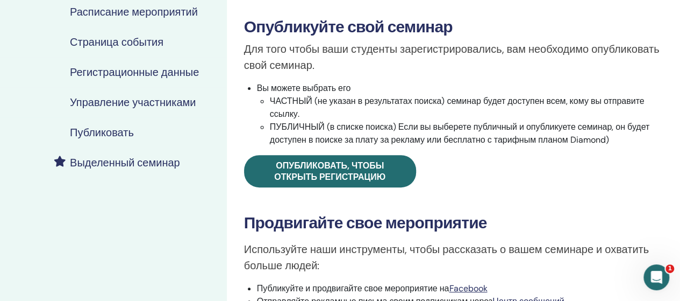
click at [270, 102] on li "ЧАСТНЫЙ (не указан в результатах поиска) семинар будет доступен всем, кому вы о…" at bounding box center [466, 108] width 393 height 26
click at [270, 101] on li "ЧАСТНЫЙ (не указан в результатах поиска) семинар будет доступен всем, кому вы о…" at bounding box center [466, 108] width 393 height 26
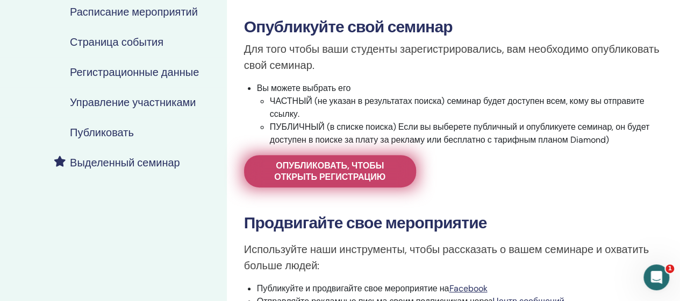
click at [311, 169] on font "Опубликовать, чтобы открыть регистрацию" at bounding box center [329, 171] width 111 height 23
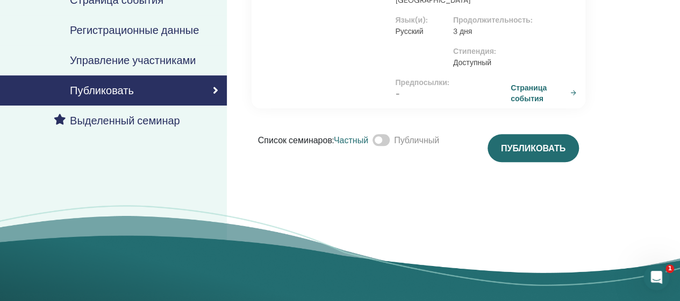
scroll to position [215, 0]
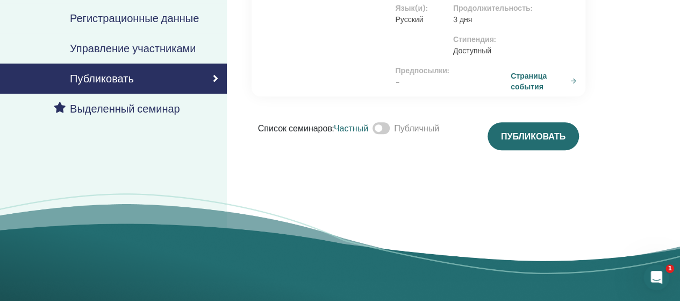
click at [383, 134] on span at bounding box center [381, 128] width 17 height 12
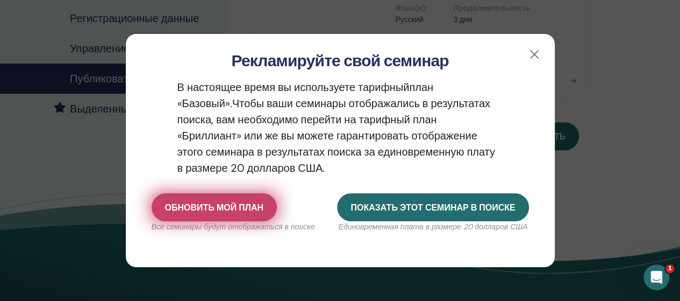
click at [221, 210] on font "Обновить мой план" at bounding box center [214, 207] width 98 height 11
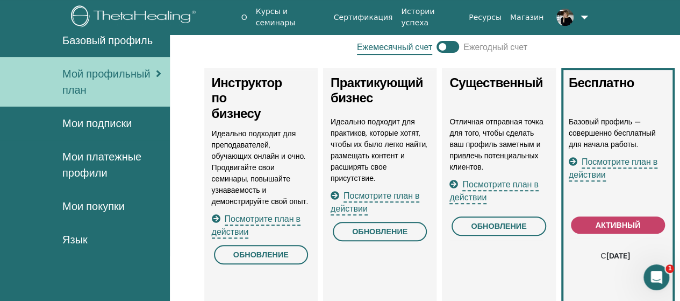
scroll to position [131, 0]
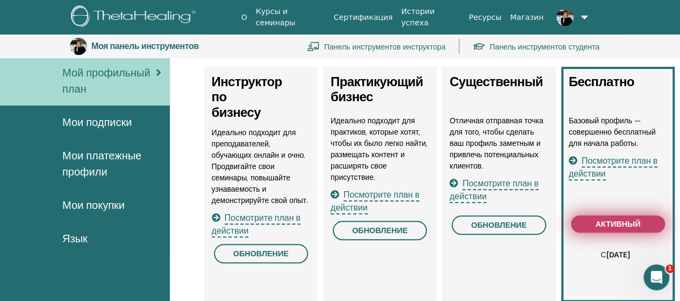
click at [623, 222] on font "активный" at bounding box center [617, 224] width 45 height 10
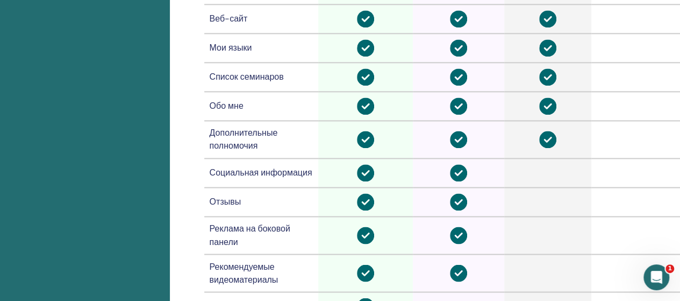
scroll to position [884, 0]
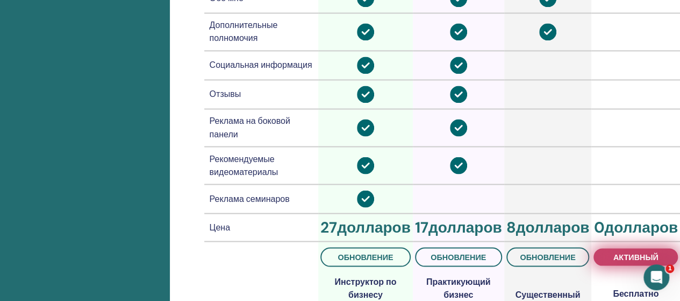
click at [628, 252] on font "активный" at bounding box center [636, 257] width 45 height 10
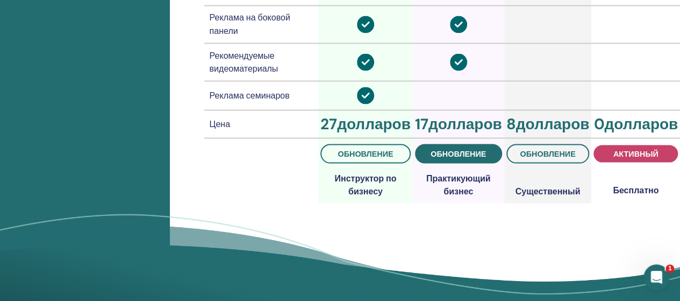
scroll to position [992, 0]
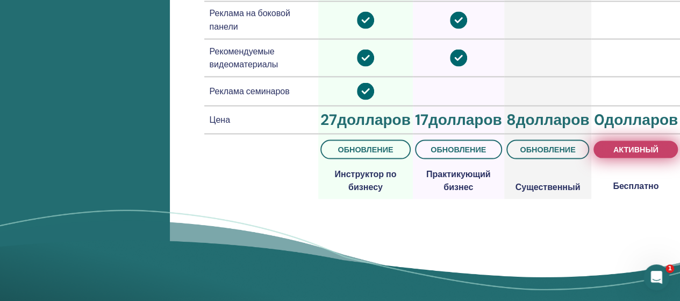
click at [645, 144] on font "активный" at bounding box center [636, 149] width 45 height 10
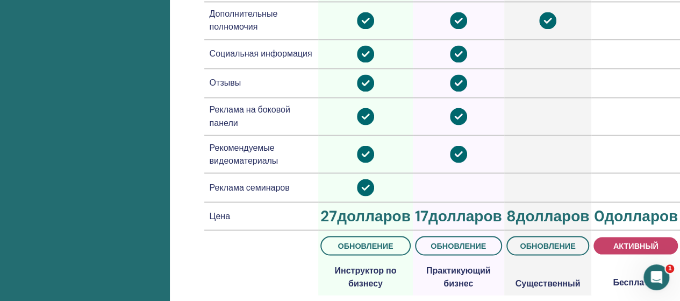
scroll to position [938, 0]
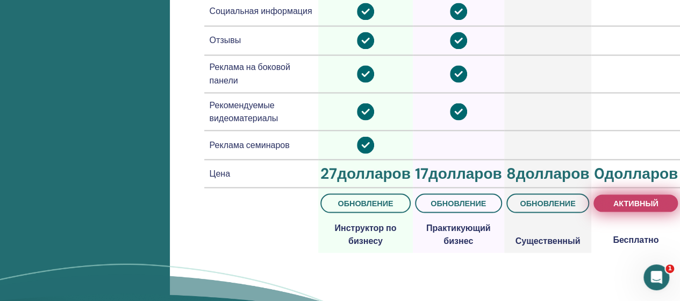
click at [642, 198] on font "активный" at bounding box center [636, 203] width 45 height 10
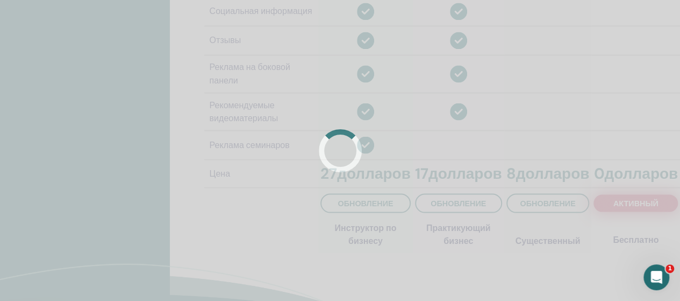
click at [642, 173] on div at bounding box center [340, 150] width 680 height 301
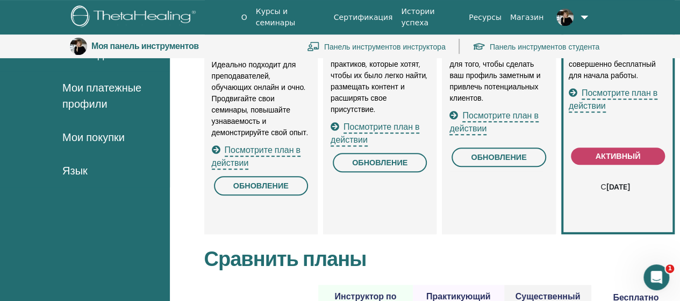
scroll to position [185, 0]
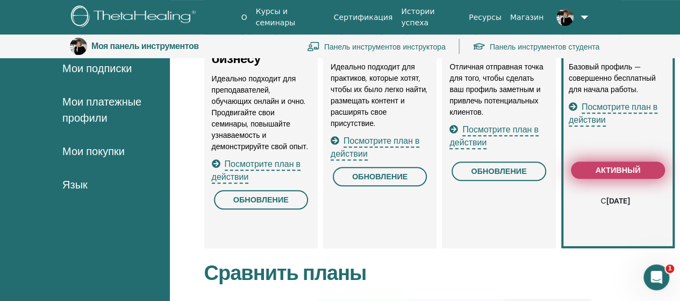
click at [621, 170] on font "активный" at bounding box center [617, 170] width 45 height 10
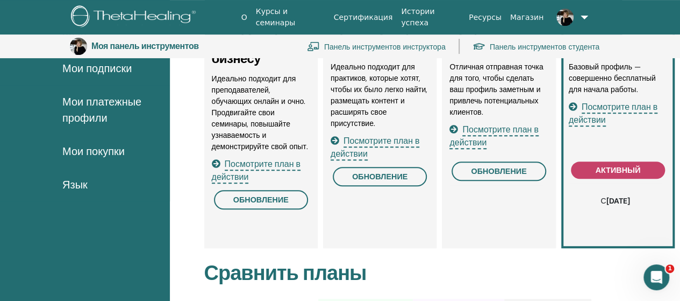
click at [597, 105] on font "Посмотрите план в действии" at bounding box center [613, 113] width 89 height 24
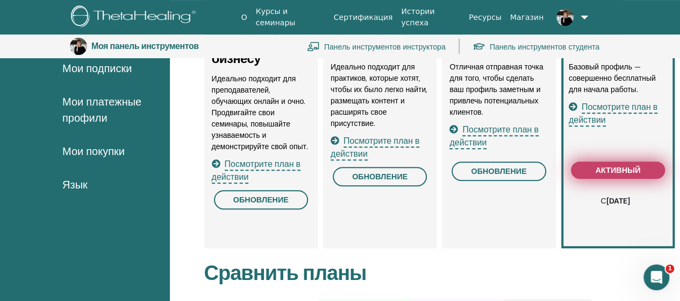
click at [607, 167] on font "активный" at bounding box center [617, 170] width 45 height 10
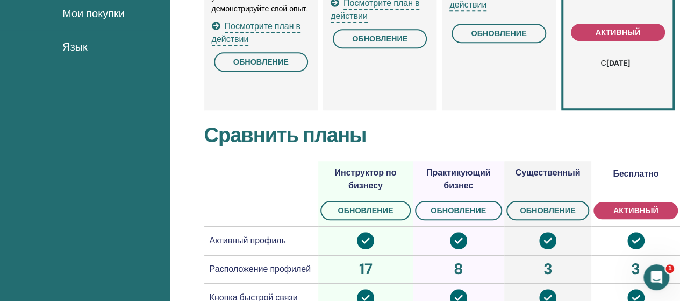
scroll to position [346, 0]
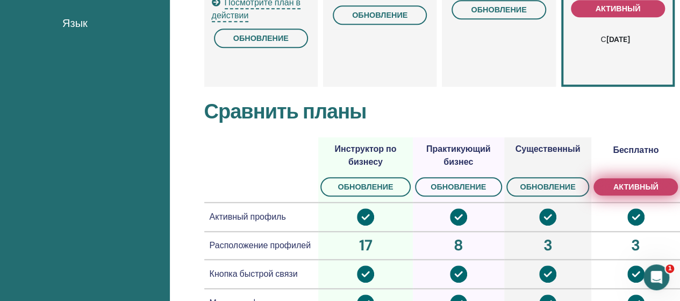
click at [634, 191] on button "активный" at bounding box center [636, 186] width 84 height 17
click at [644, 186] on font "активный" at bounding box center [636, 187] width 45 height 10
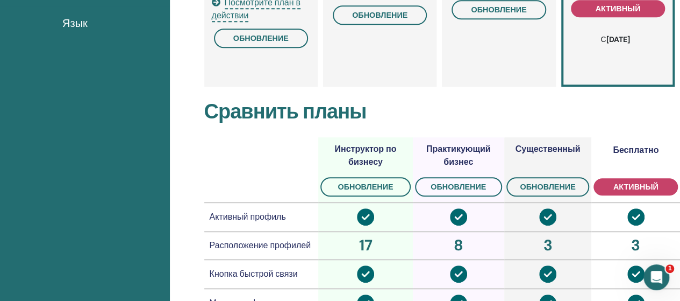
click at [374, 215] on img at bounding box center [365, 216] width 17 height 17
click at [467, 214] on img at bounding box center [458, 216] width 17 height 17
click at [556, 215] on img at bounding box center [547, 216] width 17 height 17
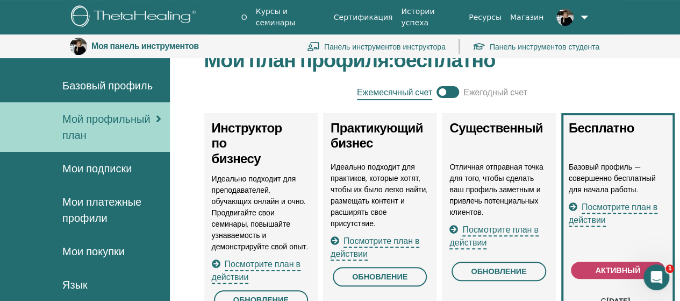
scroll to position [77, 0]
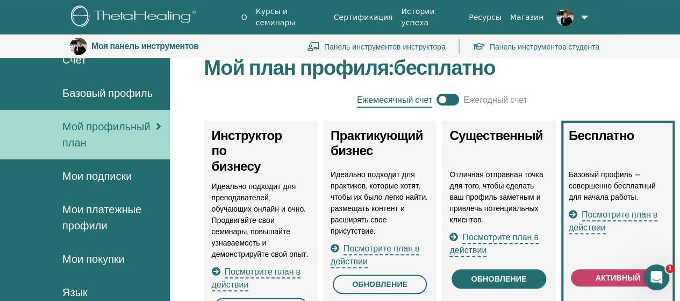
click at [474, 278] on font "обновление" at bounding box center [498, 279] width 55 height 10
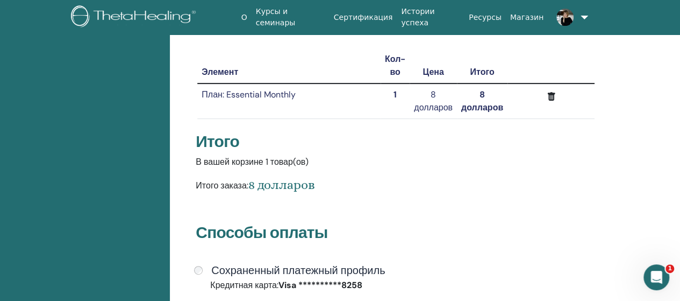
scroll to position [131, 0]
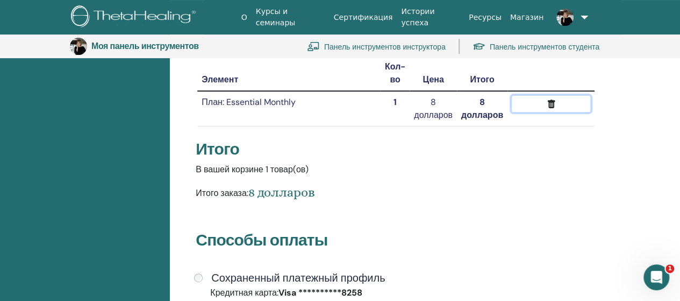
click at [553, 105] on icon "submit" at bounding box center [551, 103] width 8 height 9
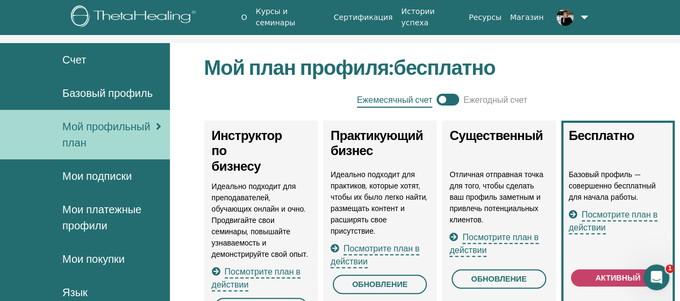
click at [443, 99] on span at bounding box center [448, 100] width 23 height 12
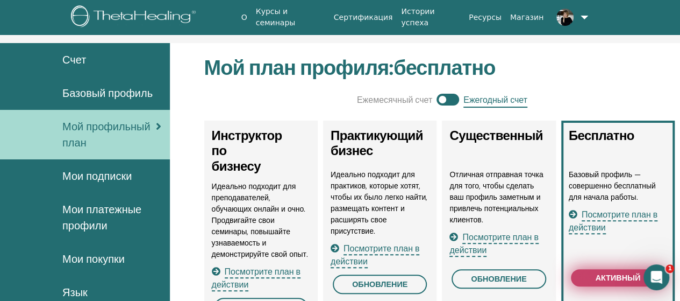
click at [614, 274] on font "активный" at bounding box center [617, 278] width 45 height 10
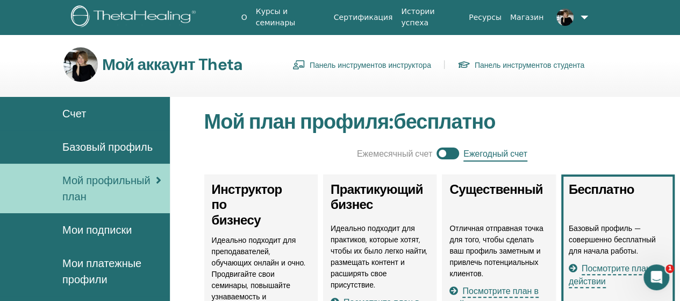
click at [459, 128] on font "бесплатно" at bounding box center [445, 121] width 102 height 27
click at [444, 154] on span at bounding box center [448, 153] width 23 height 12
click at [456, 155] on span at bounding box center [448, 153] width 23 height 12
click at [441, 153] on span at bounding box center [448, 153] width 23 height 12
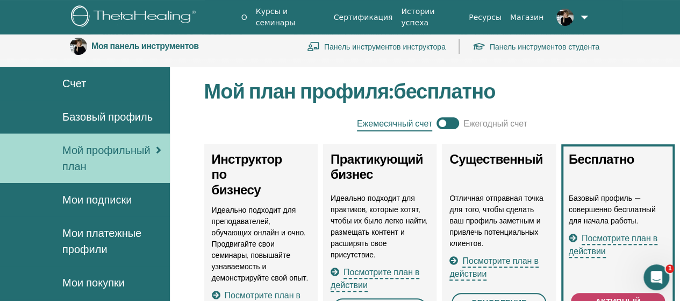
scroll to position [131, 0]
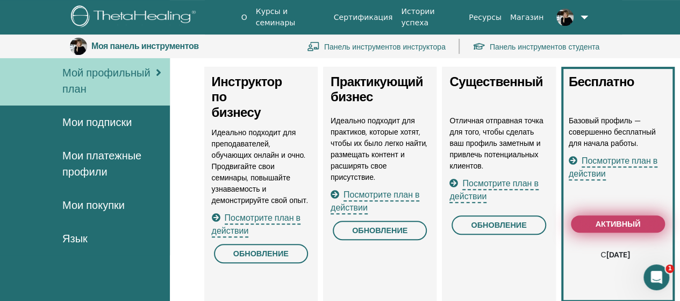
click at [624, 225] on font "активный" at bounding box center [617, 224] width 45 height 10
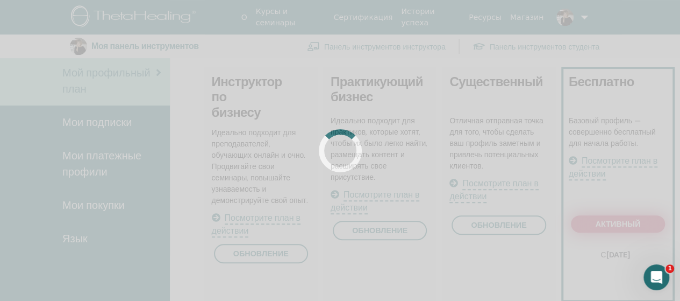
click at [624, 225] on div at bounding box center [340, 150] width 680 height 301
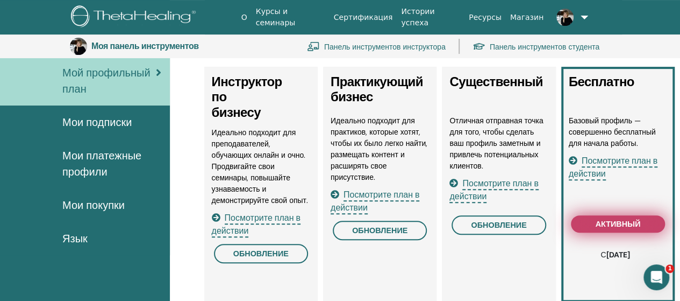
click at [624, 225] on font "активный" at bounding box center [617, 224] width 45 height 10
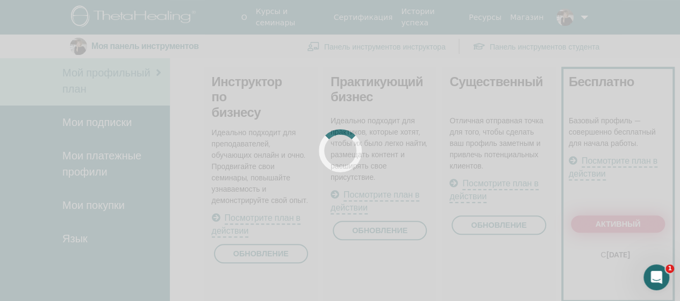
click at [624, 225] on div at bounding box center [340, 150] width 680 height 301
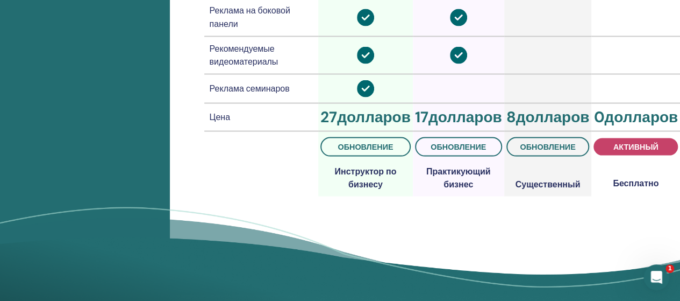
scroll to position [1045, 0]
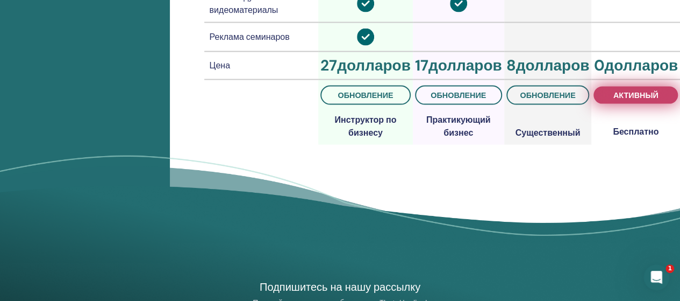
click at [630, 90] on font "активный" at bounding box center [636, 95] width 45 height 10
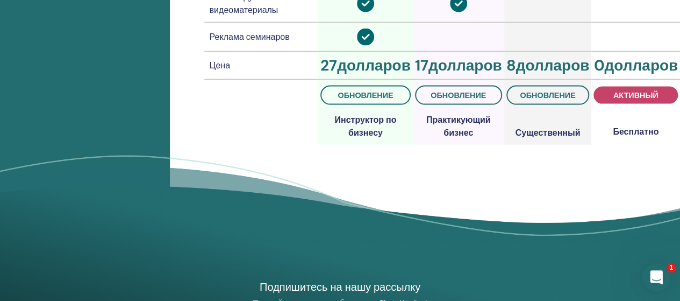
click at [656, 274] on icon "Открыть офис сообщений Домофон" at bounding box center [655, 275] width 8 height 9
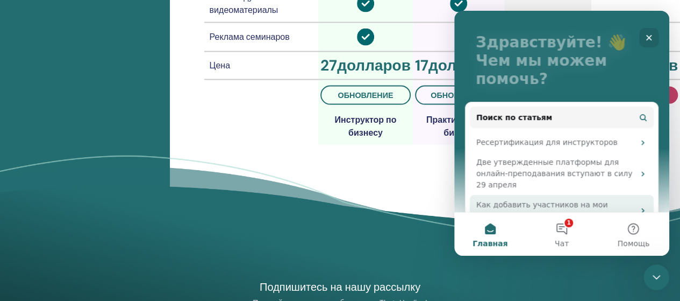
scroll to position [108, 0]
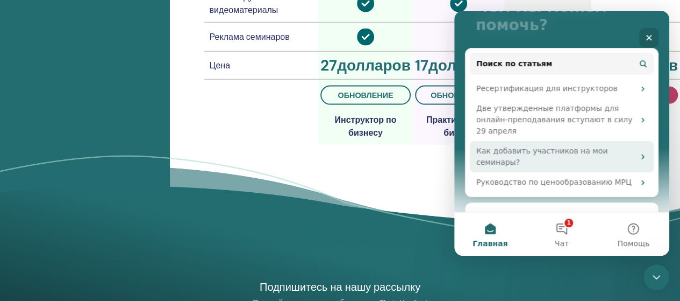
click at [552, 145] on div "Как добавить участников на мои семинары?" at bounding box center [555, 156] width 158 height 23
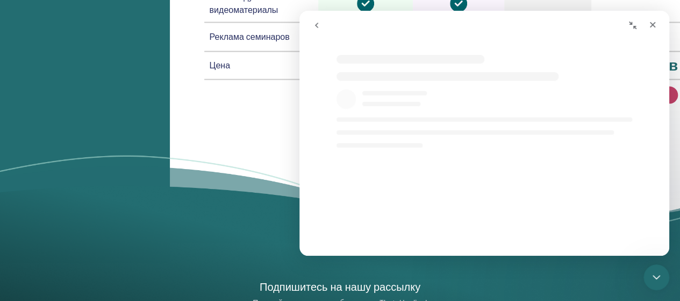
scroll to position [0, 0]
select select "**"
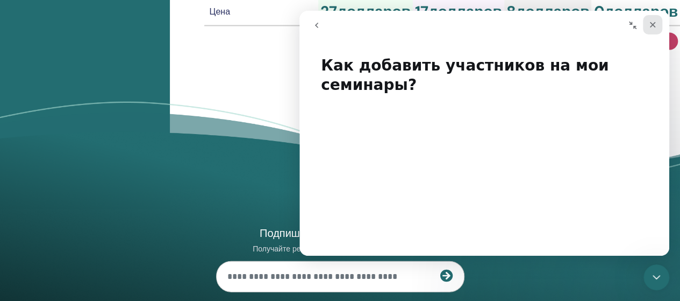
click at [654, 23] on icon "Закрыть" at bounding box center [653, 25] width 6 height 6
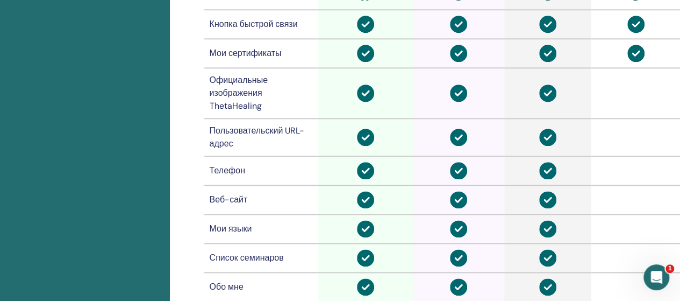
select select "**"
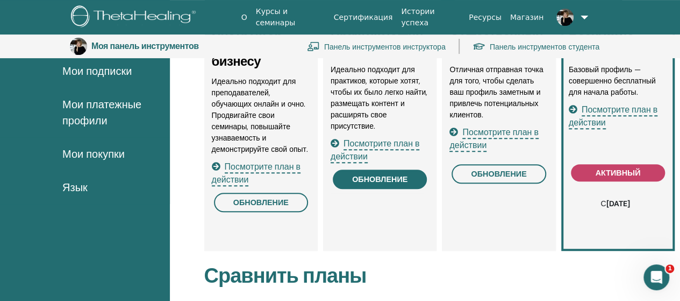
scroll to position [131, 0]
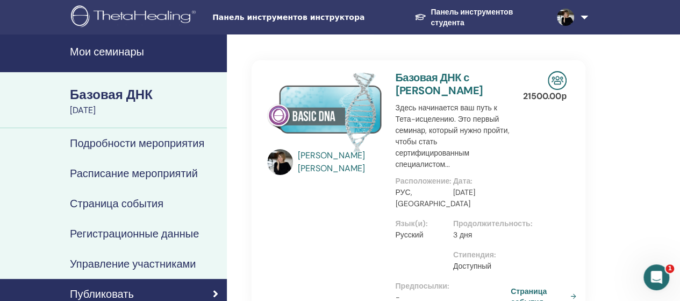
click at [125, 102] on font "Базовая ДНК" at bounding box center [111, 94] width 83 height 17
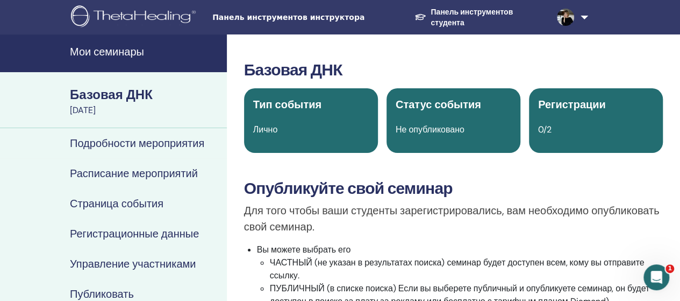
click at [287, 18] on font "Панель инструментов инструктора" at bounding box center [288, 17] width 152 height 9
click at [303, 18] on font "Панель инструментов инструктора" at bounding box center [288, 17] width 152 height 9
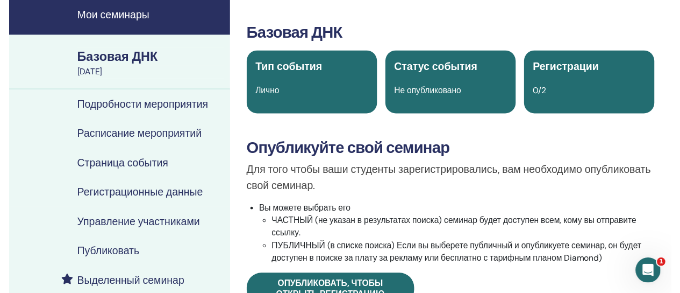
scroll to position [54, 0]
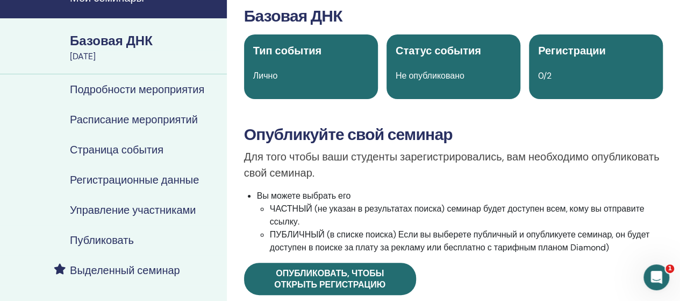
click at [151, 91] on font "Подробности мероприятия" at bounding box center [137, 89] width 134 height 14
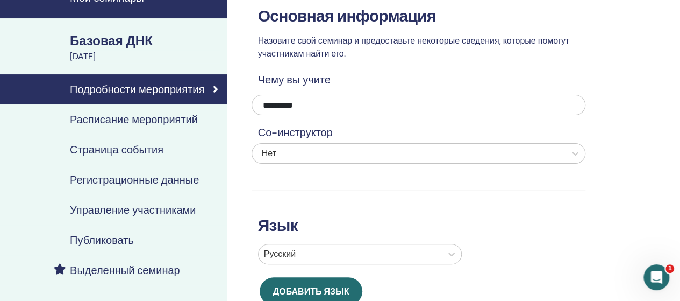
click at [147, 127] on link "Расписание мероприятий" at bounding box center [113, 119] width 227 height 30
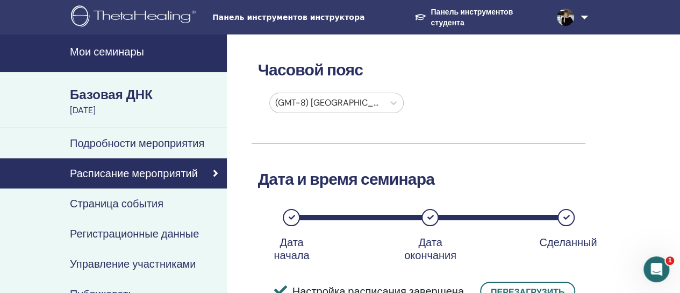
click at [121, 53] on font "Мои семинары" at bounding box center [107, 52] width 74 height 14
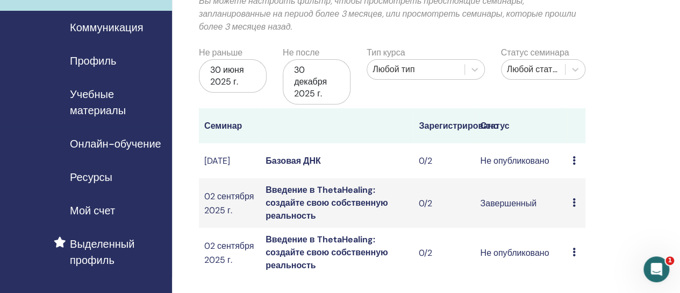
scroll to position [108, 0]
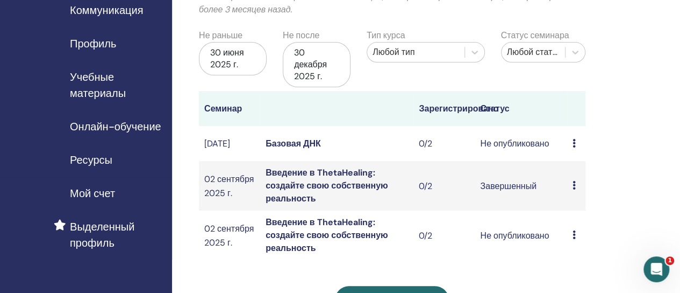
click at [573, 239] on icon at bounding box center [573, 234] width 3 height 9
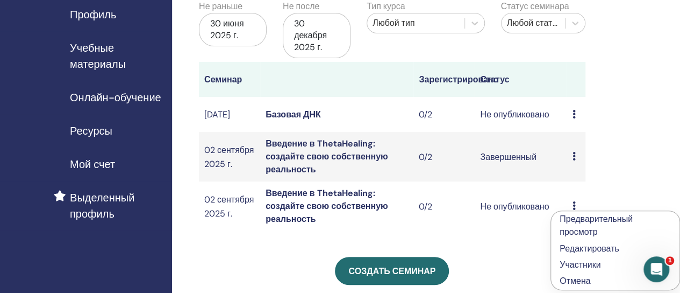
scroll to position [161, 0]
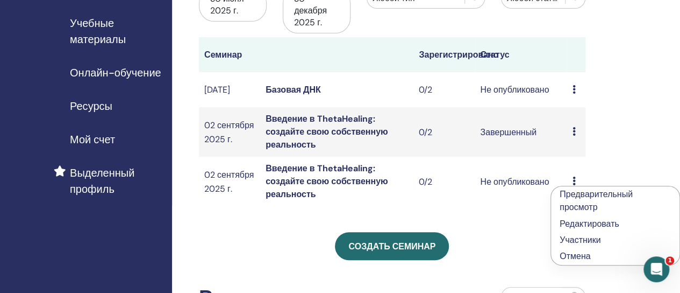
click at [571, 256] on font "Отмена" at bounding box center [575, 255] width 31 height 11
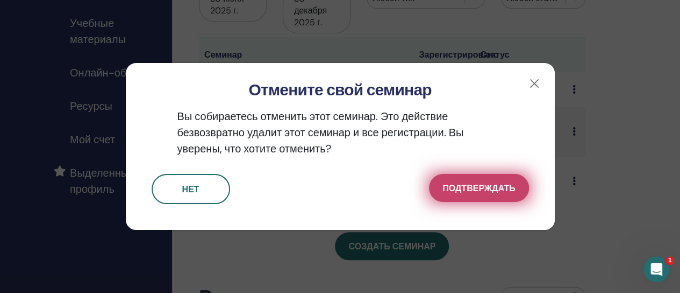
click at [471, 192] on font "Подтверждать" at bounding box center [479, 187] width 73 height 11
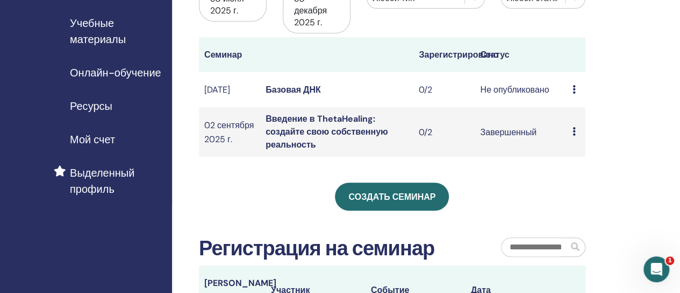
click at [574, 135] on icon at bounding box center [573, 131] width 3 height 9
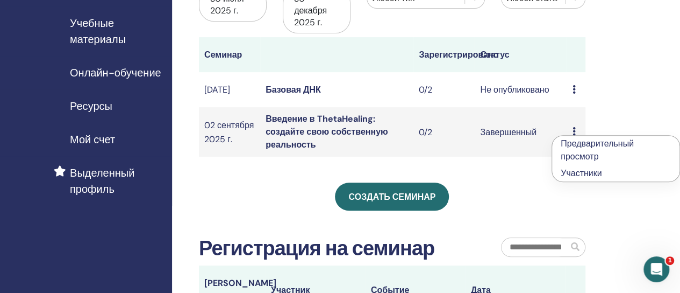
click at [574, 175] on font "Участники" at bounding box center [581, 172] width 41 height 11
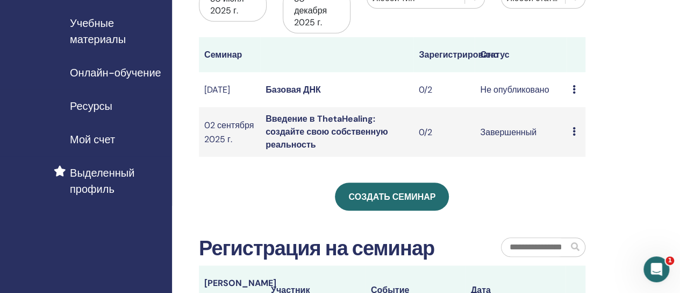
click at [574, 133] on icon at bounding box center [573, 131] width 3 height 9
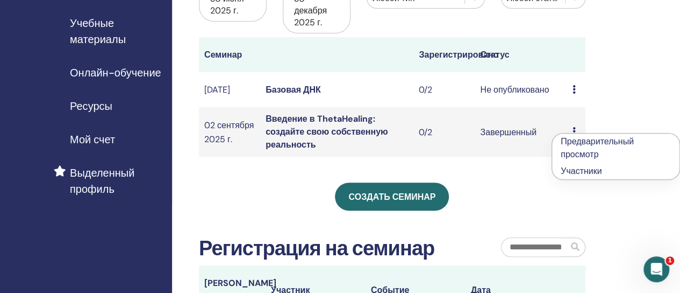
click at [516, 190] on div "Создать семинар" at bounding box center [392, 196] width 387 height 28
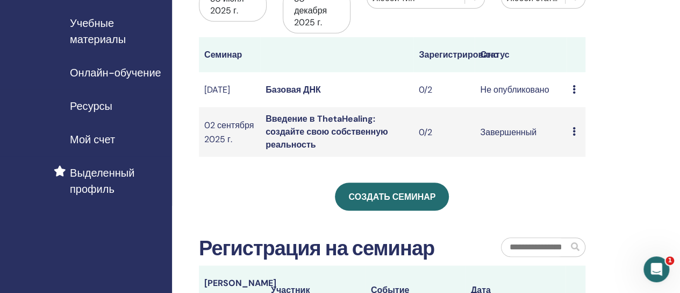
click at [572, 132] on icon at bounding box center [573, 131] width 3 height 9
click at [576, 140] on font "Предварительный просмотр" at bounding box center [595, 146] width 73 height 24
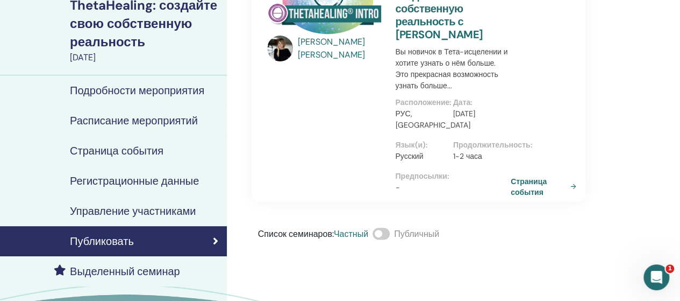
scroll to position [161, 0]
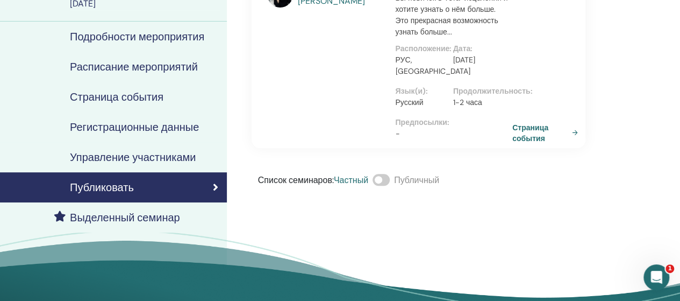
click at [574, 142] on link "Страница события" at bounding box center [547, 132] width 70 height 21
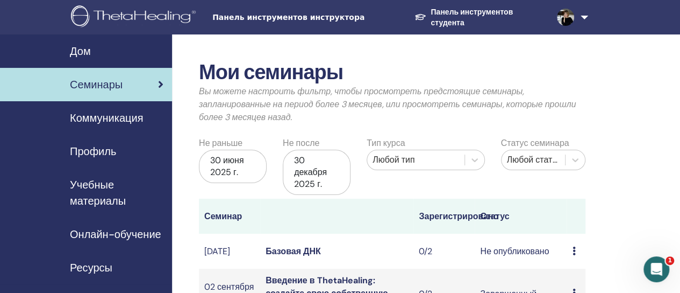
click at [122, 82] on font "Семинары" at bounding box center [96, 84] width 53 height 14
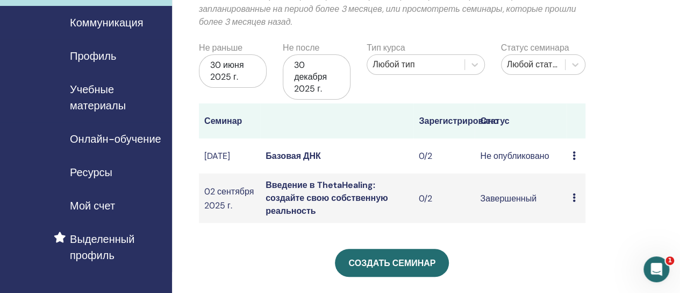
scroll to position [161, 0]
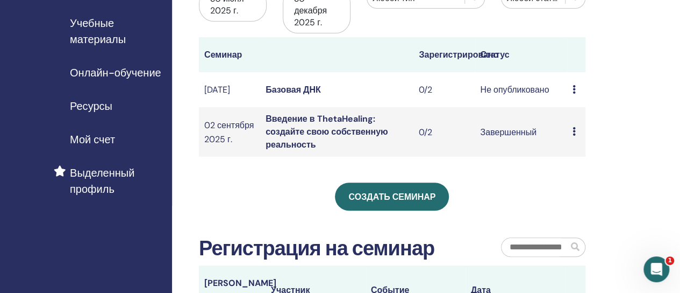
click at [573, 133] on icon at bounding box center [573, 131] width 3 height 9
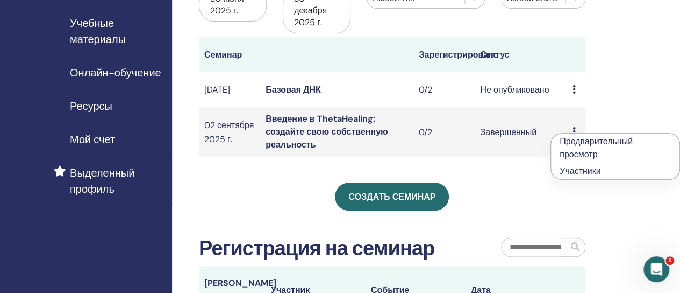
click at [519, 210] on div "Создать семинар" at bounding box center [392, 196] width 387 height 28
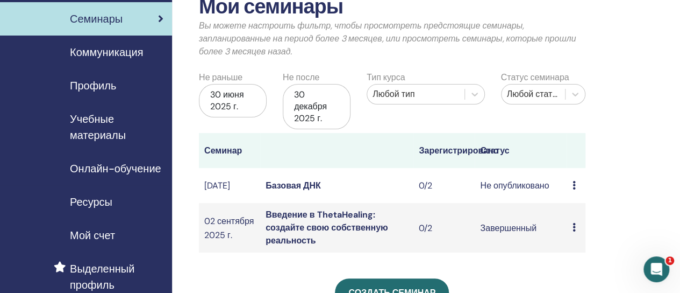
scroll to position [54, 0]
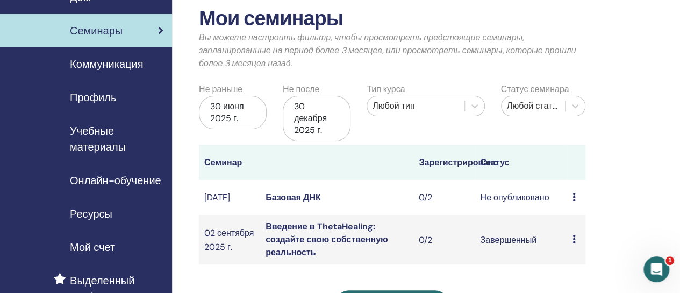
click at [233, 113] on font "30 июня 2025 г." at bounding box center [226, 112] width 33 height 23
click at [373, 122] on div "Тип курса Любой тип" at bounding box center [426, 114] width 134 height 62
click at [231, 111] on font "30 июня 2025 г." at bounding box center [226, 112] width 33 height 23
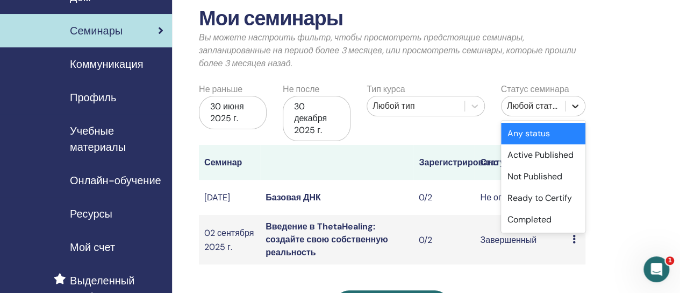
click at [573, 105] on icon at bounding box center [575, 106] width 6 height 4
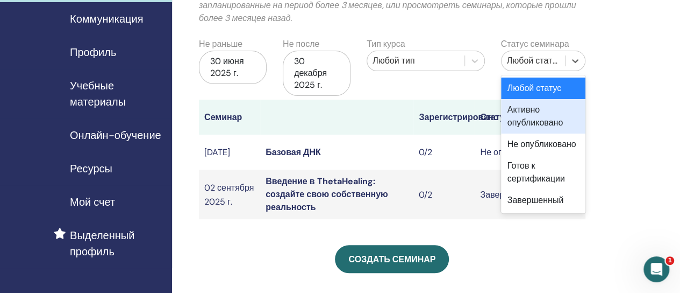
scroll to position [108, 0]
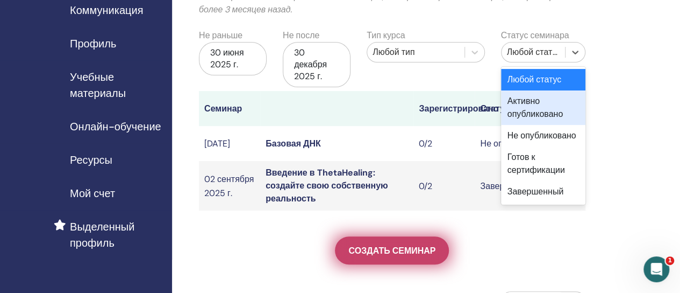
click at [366, 255] on font "Создать семинар" at bounding box center [391, 250] width 87 height 11
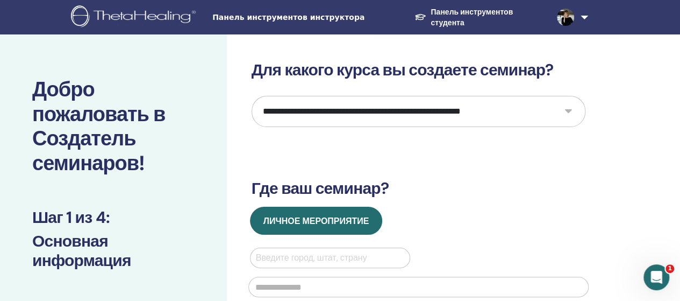
drag, startPoint x: 566, startPoint y: 110, endPoint x: 555, endPoint y: 112, distance: 10.3
click at [566, 110] on select "**********" at bounding box center [419, 111] width 334 height 31
select select "*"
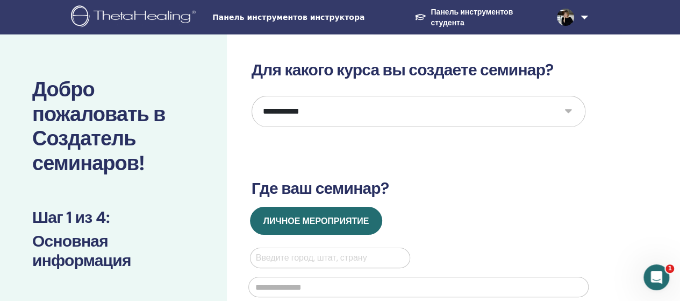
click at [252, 96] on select "**********" at bounding box center [419, 111] width 334 height 31
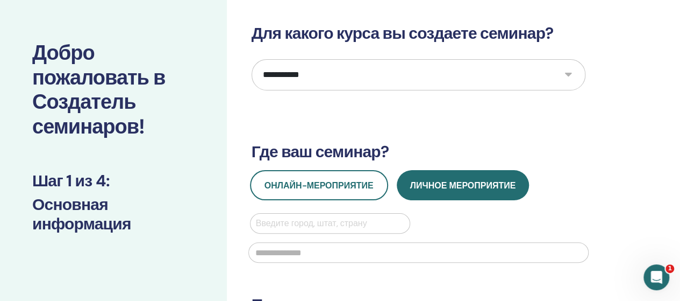
scroll to position [54, 0]
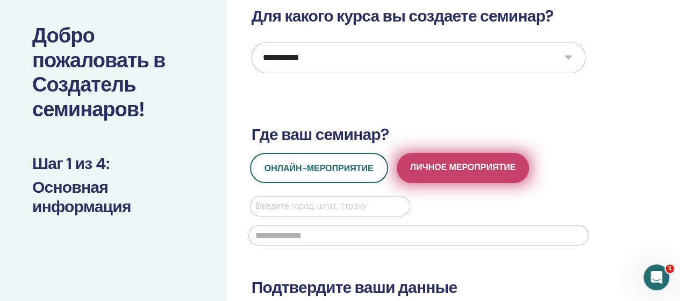
click at [447, 166] on font "Личное мероприятие" at bounding box center [463, 166] width 106 height 11
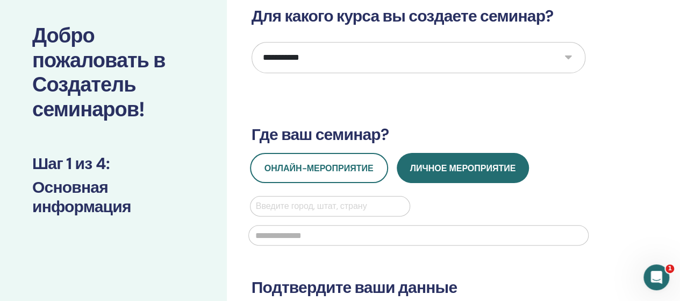
click at [260, 202] on div at bounding box center [330, 205] width 149 height 15
type input "*"
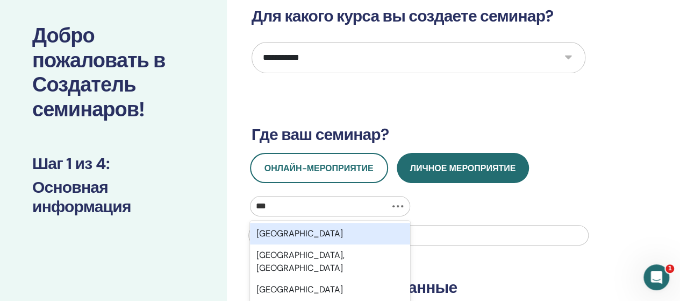
type input "****"
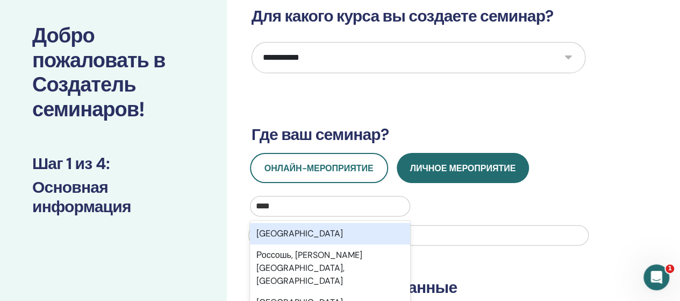
click at [277, 234] on font "Россия" at bounding box center [299, 232] width 87 height 11
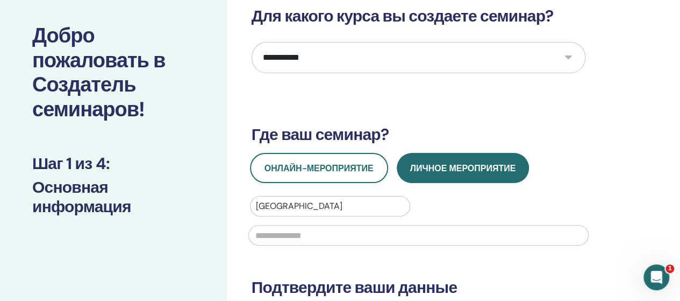
click at [264, 235] on input "text" at bounding box center [418, 235] width 340 height 20
type input "*"
click at [259, 235] on input "**********" at bounding box center [418, 235] width 340 height 20
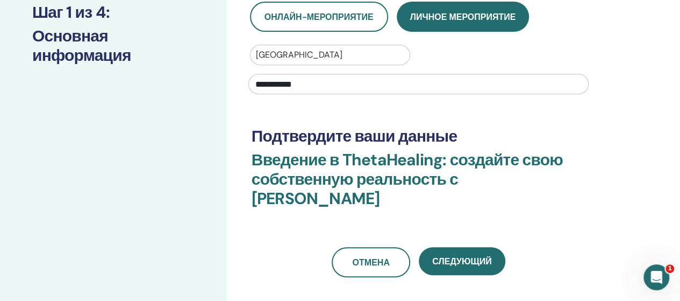
scroll to position [269, 0]
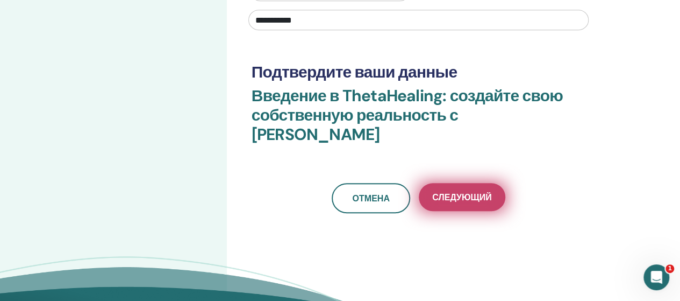
type input "**********"
click at [447, 196] on font "Следующий" at bounding box center [461, 196] width 59 height 11
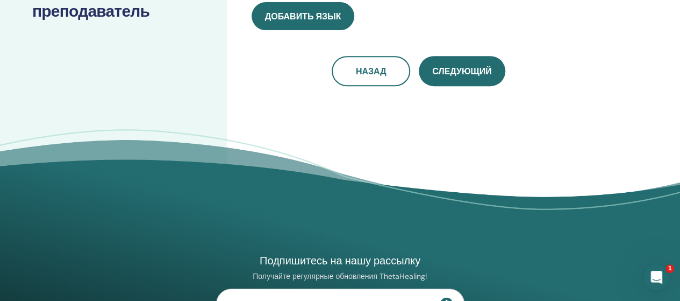
scroll to position [0, 0]
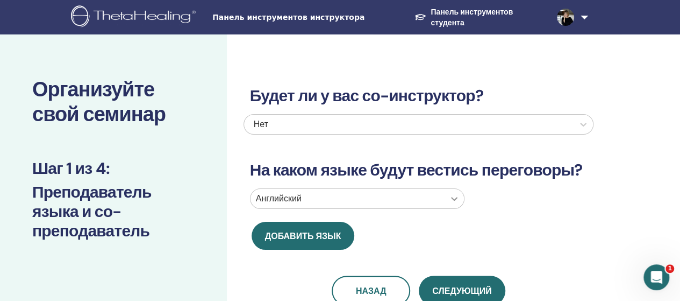
click at [453, 198] on div at bounding box center [454, 198] width 19 height 19
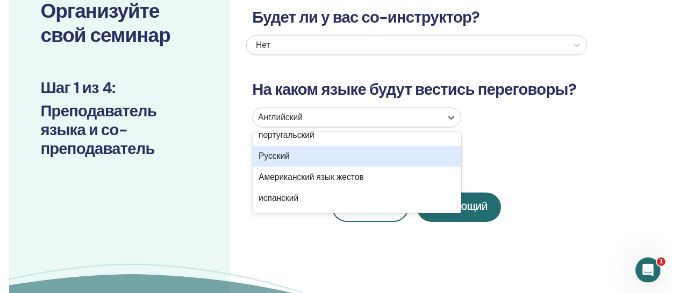
scroll to position [108, 0]
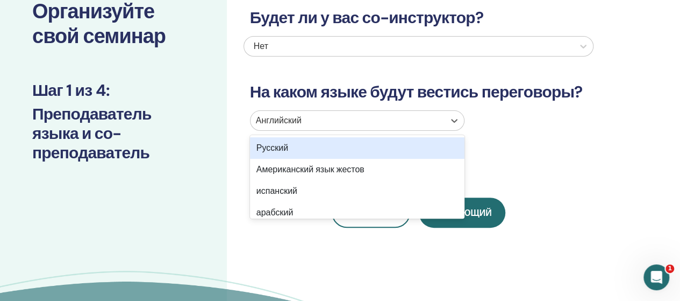
click at [277, 151] on font "Русский" at bounding box center [272, 147] width 32 height 11
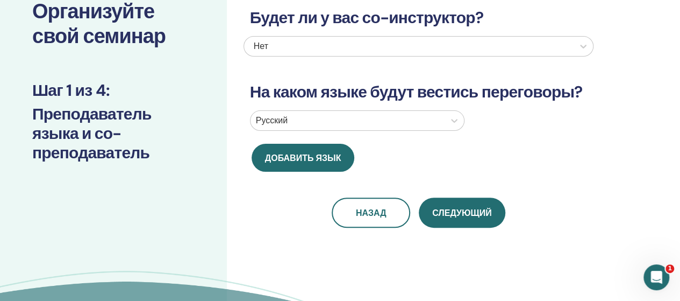
click at [441, 213] on font "Следующий" at bounding box center [461, 212] width 59 height 11
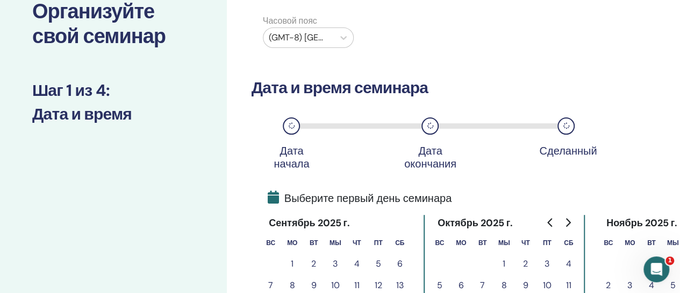
click at [293, 125] on icon at bounding box center [291, 126] width 6 height 6
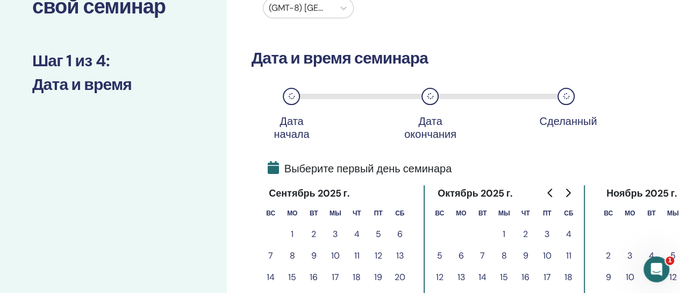
scroll to position [132, 0]
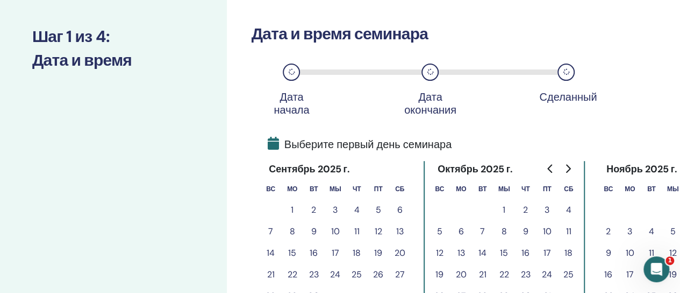
click at [552, 169] on icon "Перейти к предыдущему месяцу" at bounding box center [550, 168] width 9 height 9
click at [569, 167] on icon "Перейти к следующему месяцу" at bounding box center [568, 168] width 5 height 9
click at [290, 231] on font "6" at bounding box center [292, 230] width 5 height 11
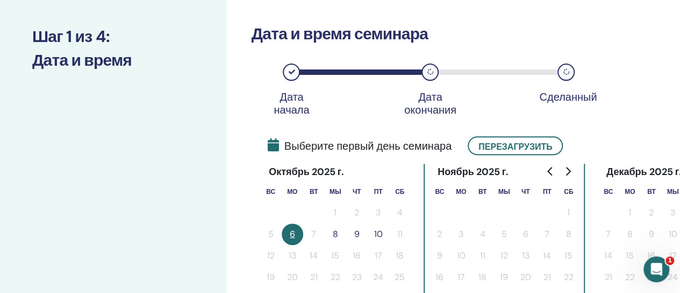
click at [337, 231] on font "8" at bounding box center [335, 233] width 5 height 11
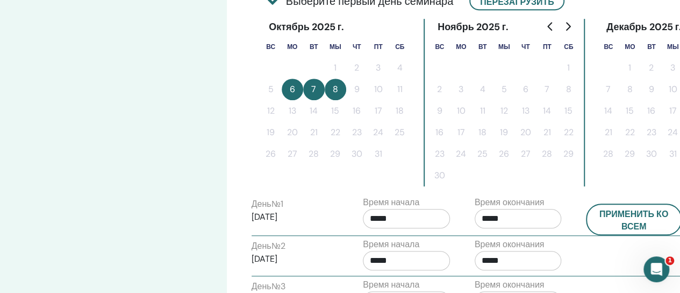
scroll to position [293, 0]
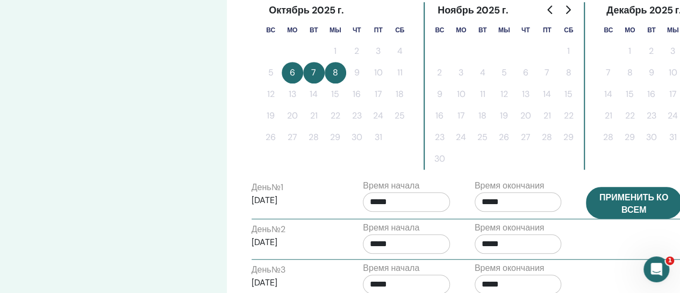
click at [637, 202] on font "Применить ко всем" at bounding box center [634, 203] width 69 height 24
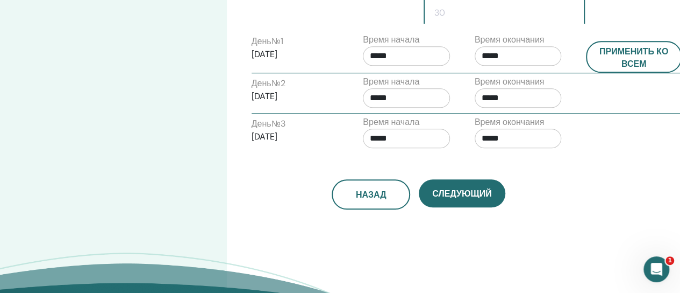
scroll to position [454, 0]
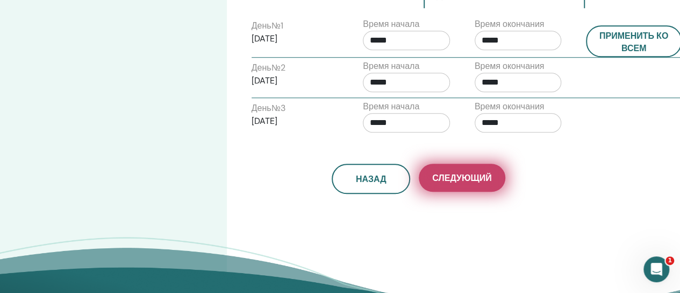
click at [476, 176] on font "Следующий" at bounding box center [461, 177] width 59 height 11
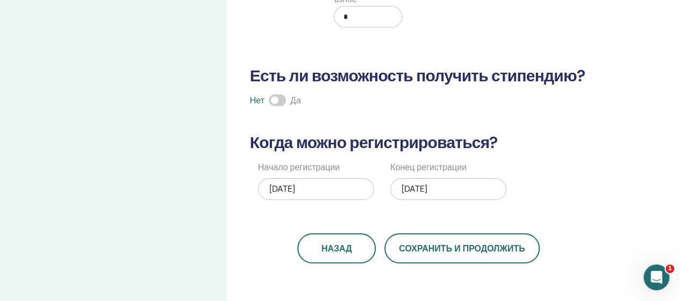
scroll to position [186, 0]
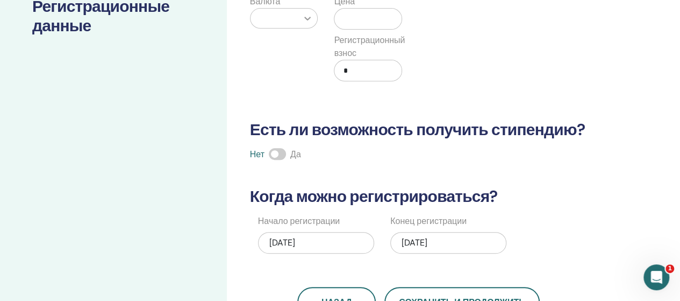
click at [305, 18] on icon at bounding box center [307, 18] width 11 height 11
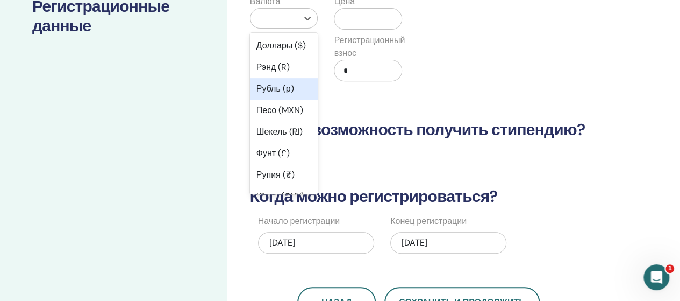
click at [281, 94] on font "Рубль (р)" at bounding box center [275, 88] width 38 height 11
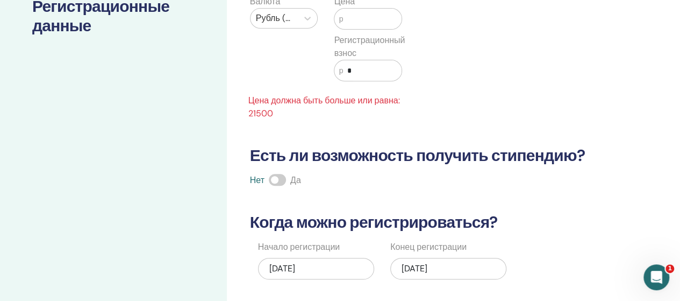
click at [348, 18] on input "text" at bounding box center [372, 19] width 59 height 20
click at [258, 115] on font "Цена должна быть больше или равна: 21500" at bounding box center [324, 107] width 152 height 24
click at [346, 17] on input "text" at bounding box center [372, 19] width 59 height 20
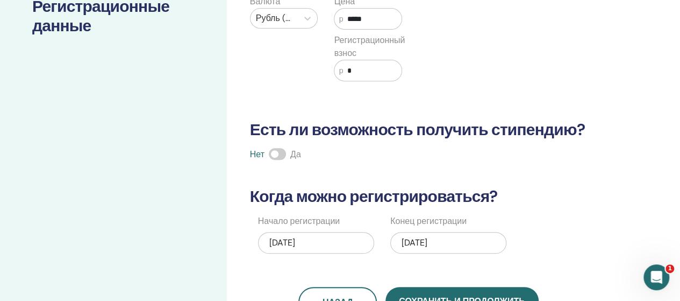
type input "*****"
click at [273, 149] on span at bounding box center [277, 154] width 17 height 12
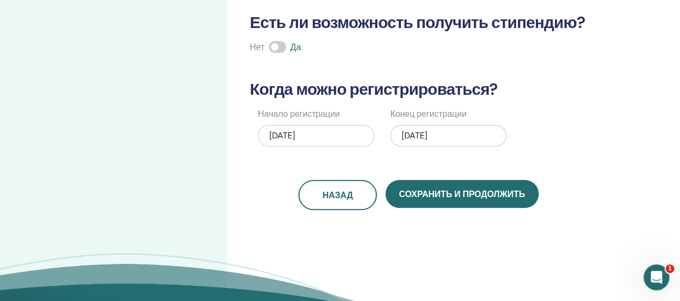
scroll to position [293, 0]
click at [270, 44] on span at bounding box center [277, 46] width 17 height 12
click at [274, 134] on font "30.09.2025" at bounding box center [282, 134] width 26 height 11
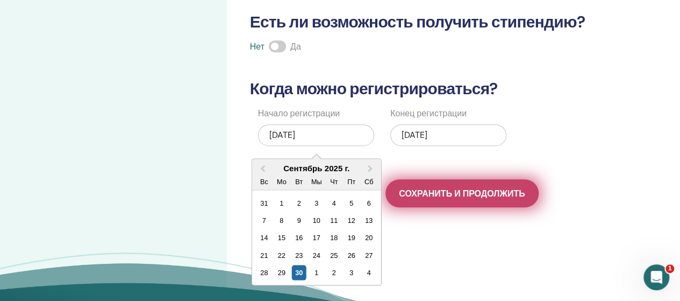
click at [414, 190] on font "Сохранить и продолжить" at bounding box center [462, 193] width 126 height 11
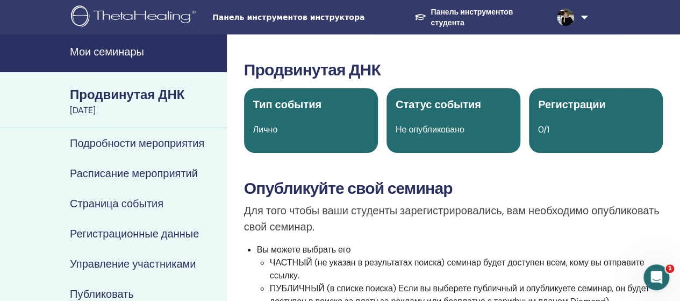
click at [540, 130] on font "0/1" at bounding box center [543, 129] width 11 height 11
click at [550, 105] on font "Регистрации" at bounding box center [572, 104] width 68 height 14
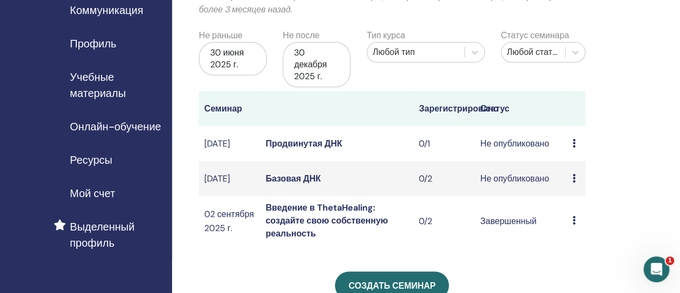
click at [425, 147] on font "0/1" at bounding box center [424, 143] width 11 height 11
click at [572, 144] on icon at bounding box center [573, 143] width 3 height 9
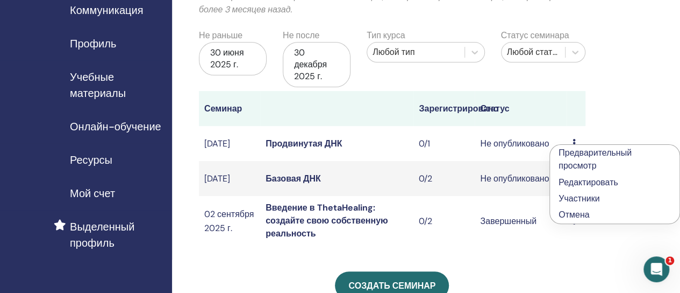
click at [577, 179] on font "Редактировать" at bounding box center [589, 181] width 60 height 11
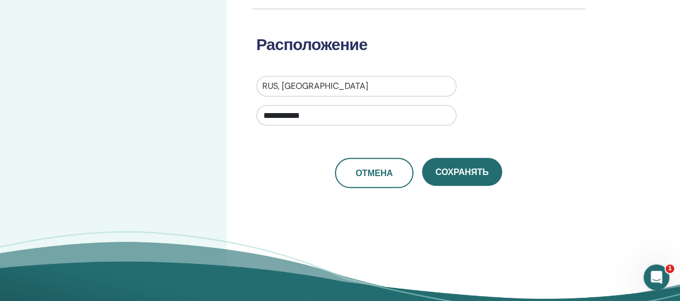
scroll to position [376, 0]
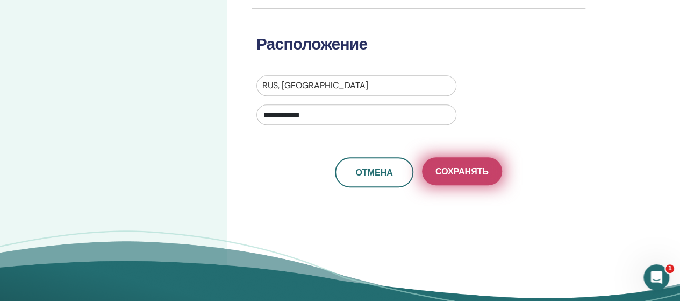
click at [462, 170] on font "Сохранять" at bounding box center [462, 171] width 53 height 11
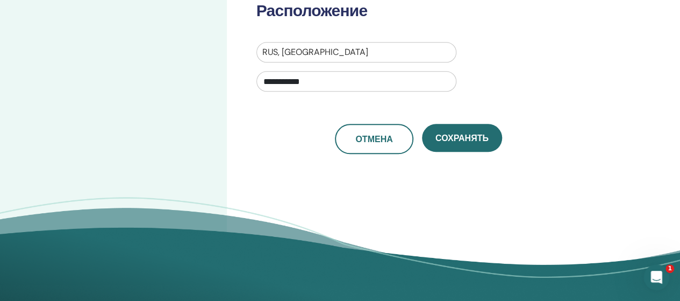
scroll to position [430, 0]
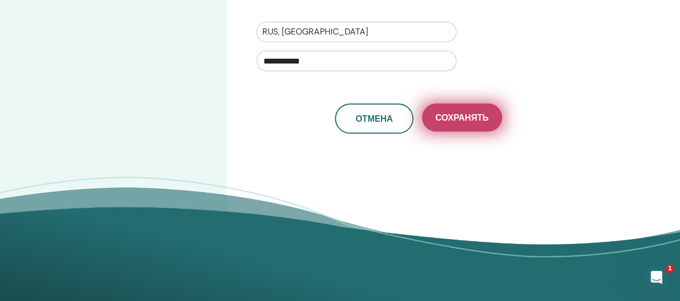
click at [468, 115] on font "Сохранять" at bounding box center [462, 117] width 53 height 11
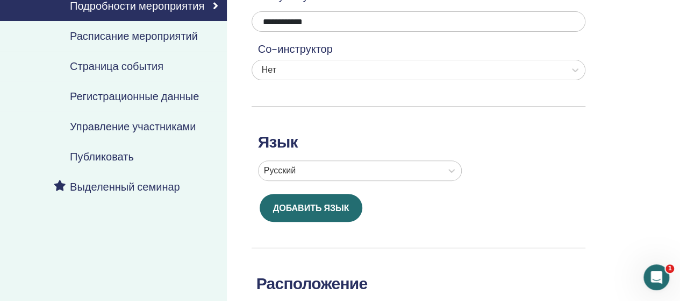
scroll to position [161, 0]
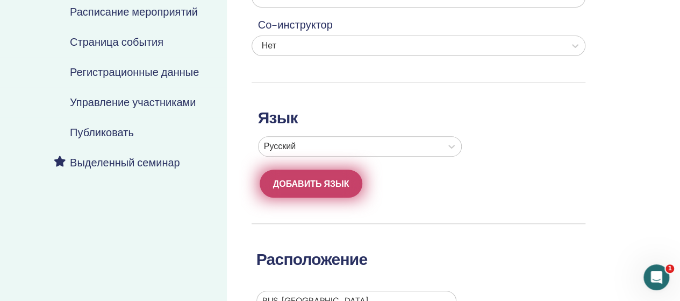
click at [328, 183] on font "Добавить язык" at bounding box center [311, 183] width 76 height 11
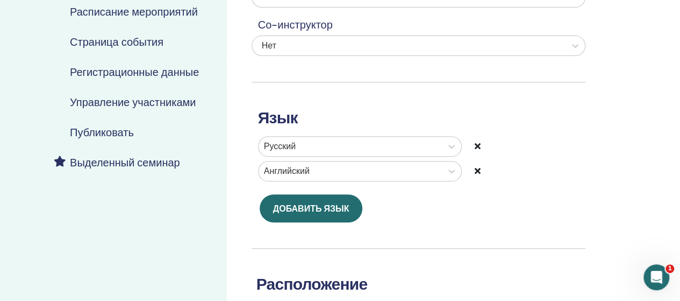
click at [480, 169] on icon at bounding box center [478, 170] width 6 height 9
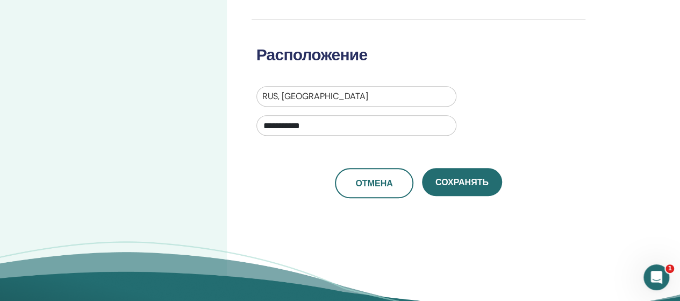
scroll to position [376, 0]
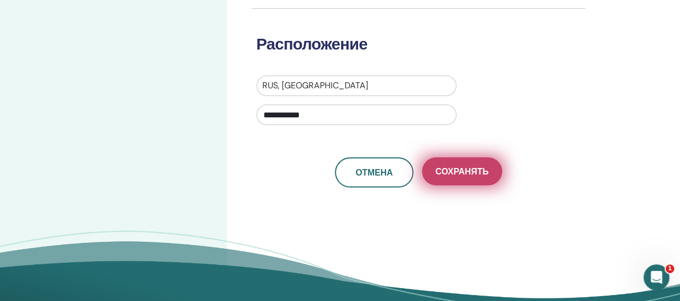
click at [464, 168] on font "Сохранять" at bounding box center [462, 171] width 53 height 11
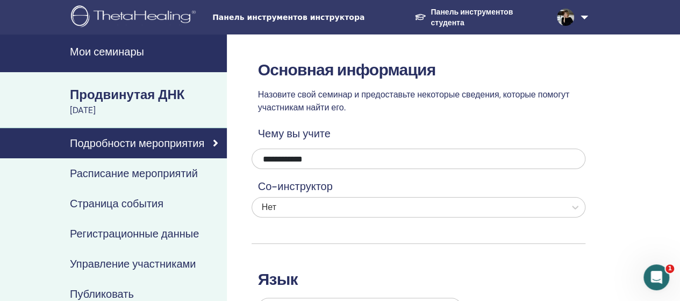
click at [293, 77] on font "Основная информация" at bounding box center [347, 69] width 178 height 21
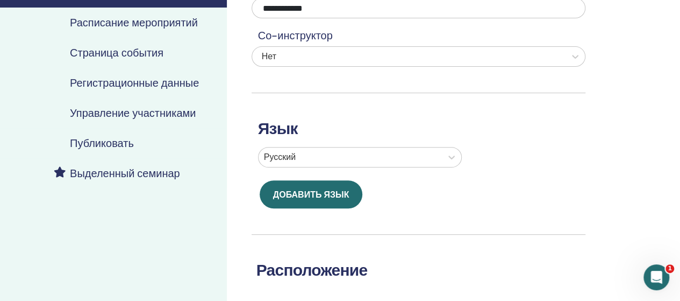
scroll to position [161, 0]
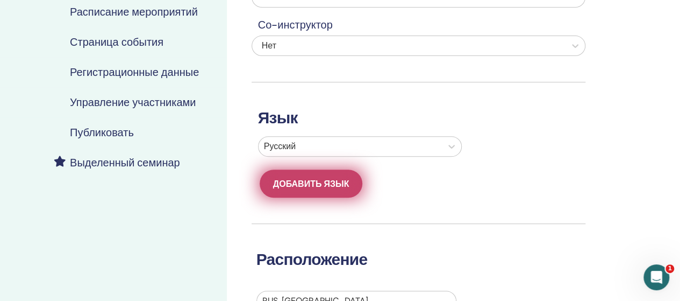
click at [302, 184] on font "Добавить язык" at bounding box center [311, 183] width 76 height 11
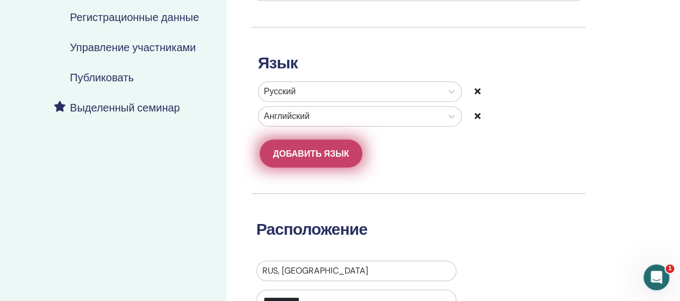
scroll to position [323, 0]
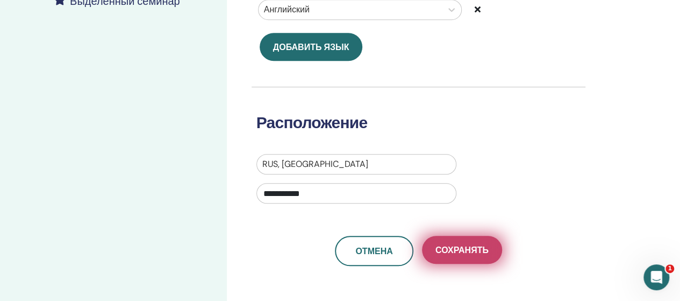
click at [459, 252] on font "Сохранять" at bounding box center [462, 249] width 53 height 11
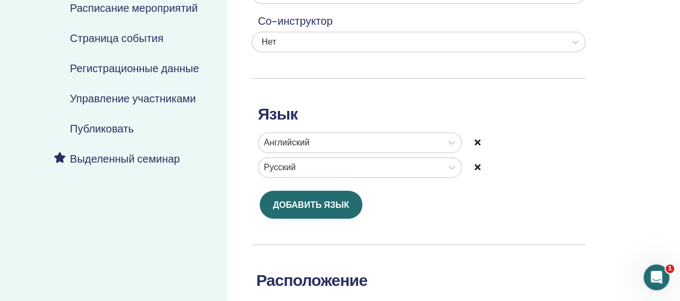
scroll to position [148, 0]
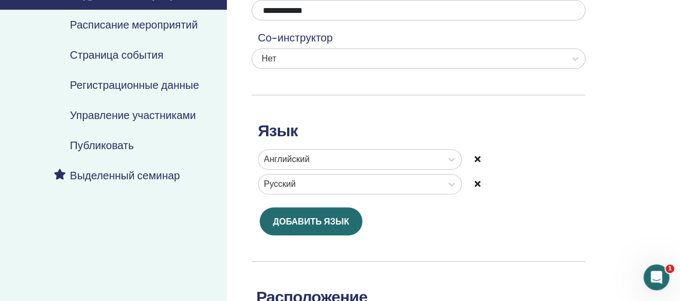
click at [142, 82] on font "Регистрационные данные" at bounding box center [134, 85] width 129 height 14
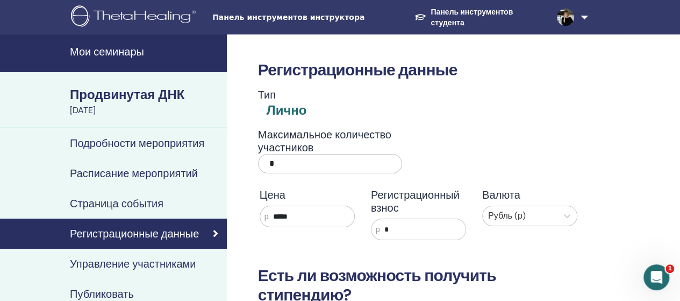
click at [271, 162] on input "*" at bounding box center [330, 163] width 145 height 19
type input "*"
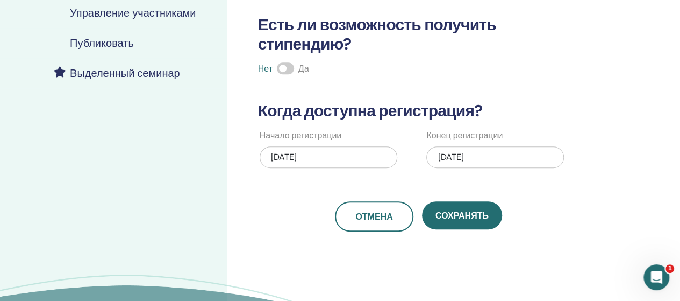
scroll to position [269, 0]
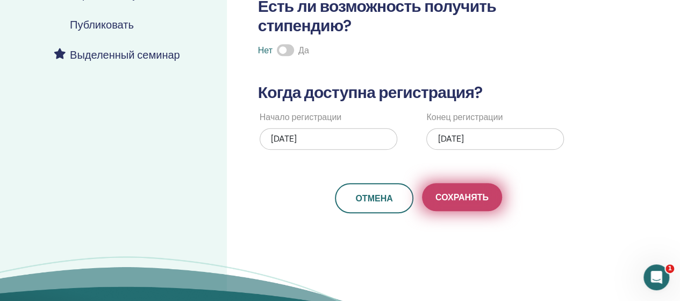
type input "*"
click at [458, 197] on font "Сохранять" at bounding box center [462, 196] width 53 height 11
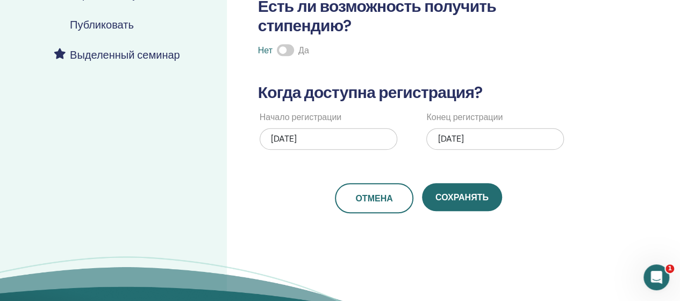
click at [458, 197] on font "Сохранять" at bounding box center [462, 196] width 53 height 11
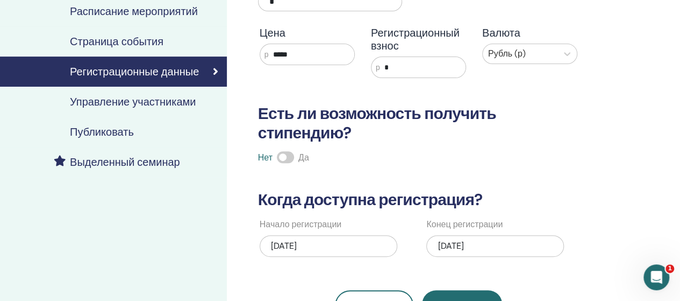
scroll to position [161, 0]
click at [125, 69] on font "Регистрационные данные" at bounding box center [134, 72] width 129 height 14
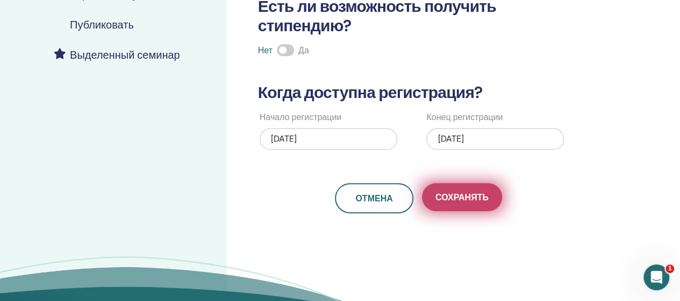
click at [467, 196] on font "Сохранять" at bounding box center [462, 196] width 53 height 11
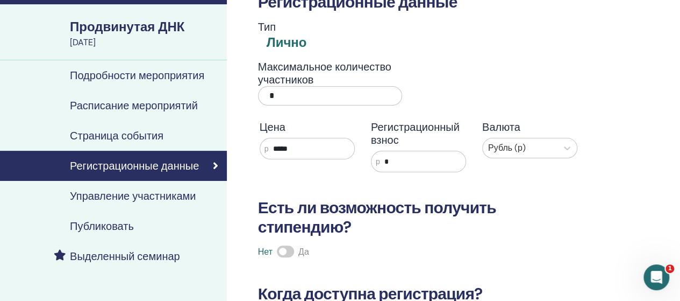
scroll to position [54, 0]
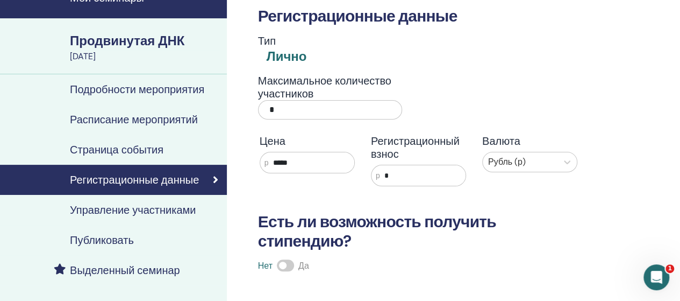
click at [211, 179] on div "Регистрационные данные" at bounding box center [114, 179] width 210 height 13
click at [169, 90] on font "Подробности мероприятия" at bounding box center [137, 89] width 134 height 14
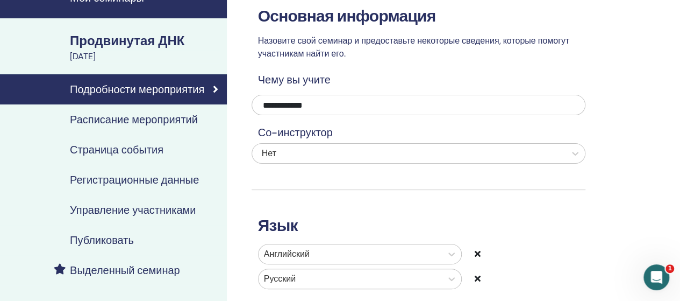
click at [153, 182] on font "Регистрационные данные" at bounding box center [134, 180] width 129 height 14
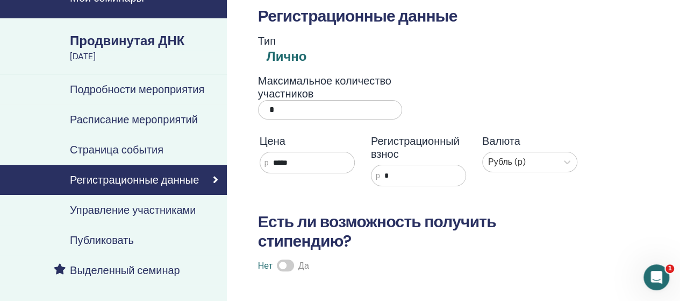
click at [144, 239] on div "Публиковать" at bounding box center [114, 239] width 210 height 13
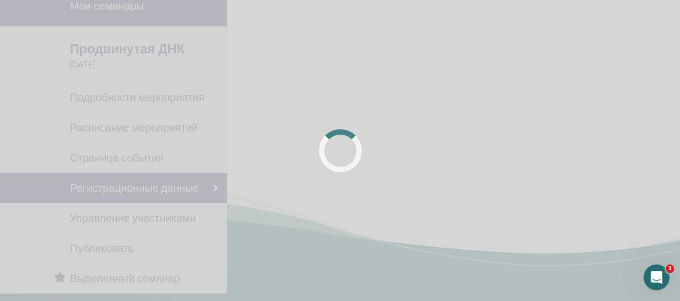
scroll to position [54, 0]
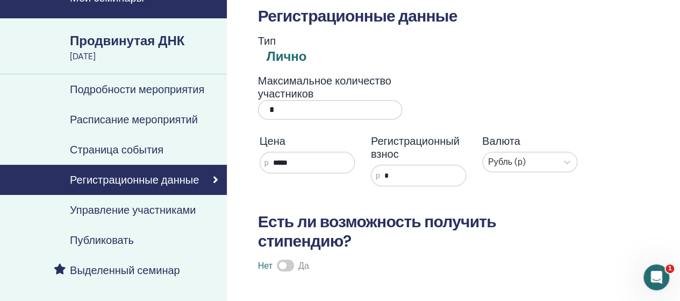
click at [117, 42] on font "Продвинутая ДНК" at bounding box center [127, 40] width 115 height 17
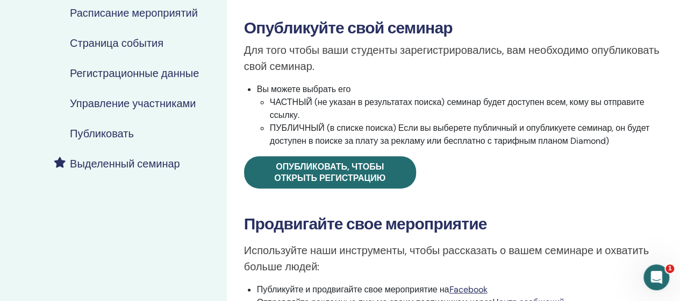
scroll to position [161, 0]
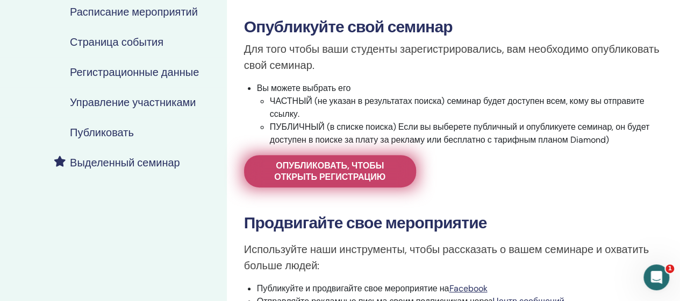
click at [326, 177] on font "Опубликовать, чтобы открыть регистрацию" at bounding box center [329, 171] width 111 height 23
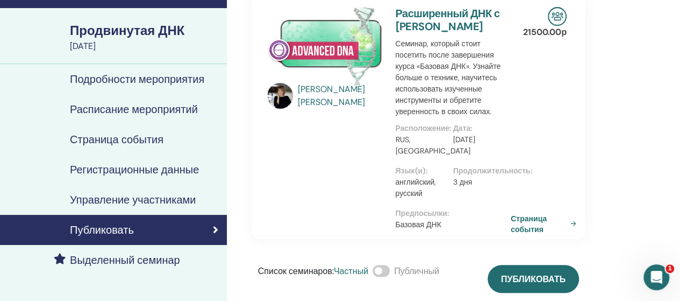
scroll to position [54, 0]
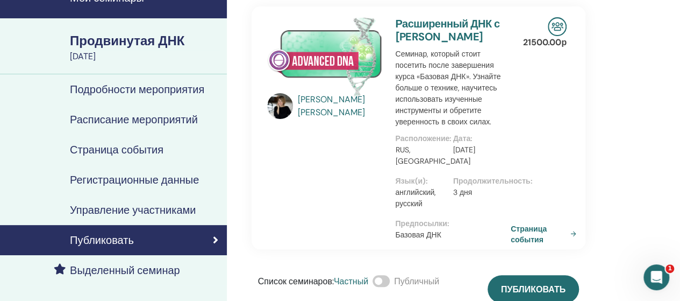
click at [108, 50] on div "[DATE]" at bounding box center [145, 56] width 151 height 13
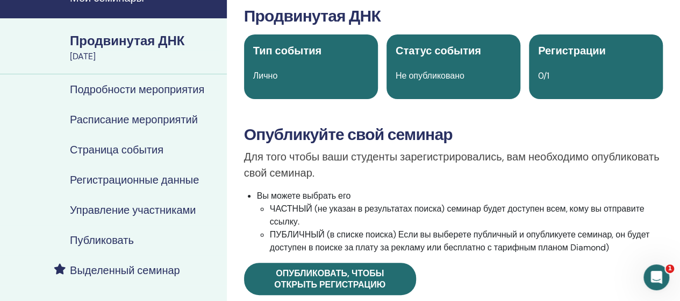
click at [108, 50] on div "[DATE]" at bounding box center [145, 56] width 151 height 13
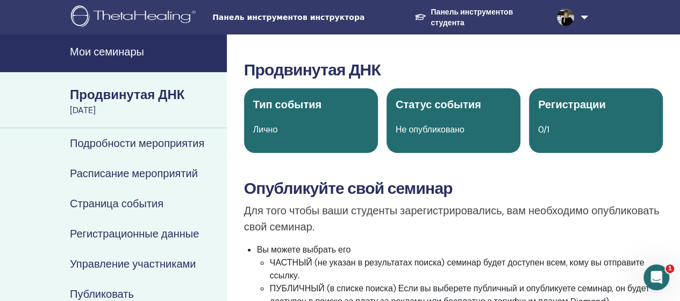
click at [96, 109] on font "[DATE]" at bounding box center [83, 109] width 26 height 11
click at [96, 55] on font "Мои семинары" at bounding box center [107, 52] width 74 height 14
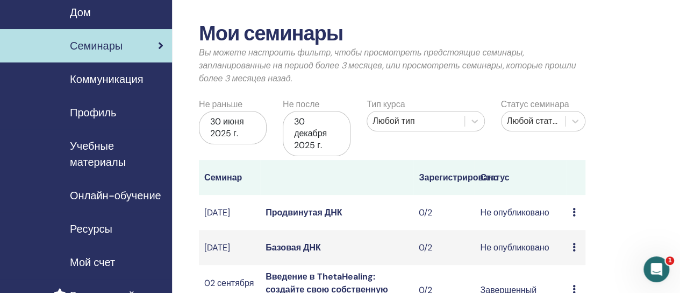
scroll to position [54, 0]
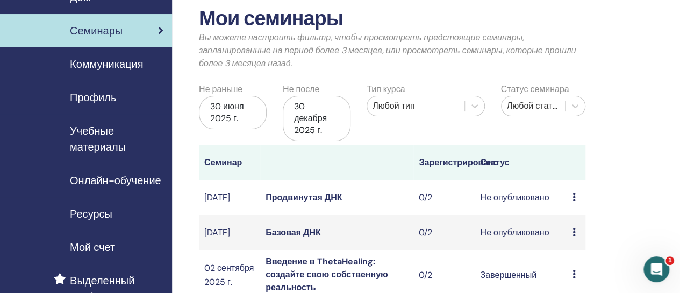
click at [573, 198] on icon at bounding box center [573, 196] width 3 height 9
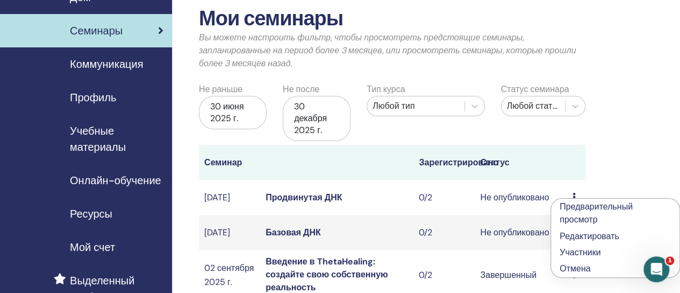
click at [582, 212] on li "Предварительный просмотр" at bounding box center [615, 212] width 129 height 29
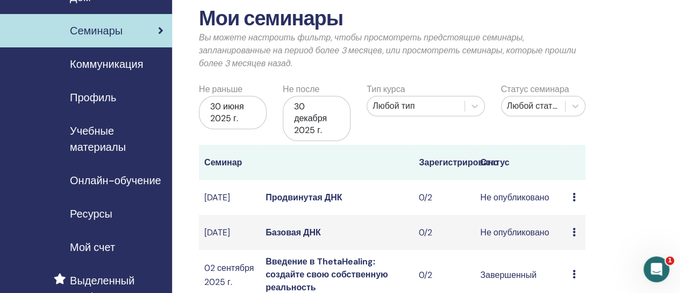
click at [574, 236] on icon at bounding box center [573, 231] width 3 height 9
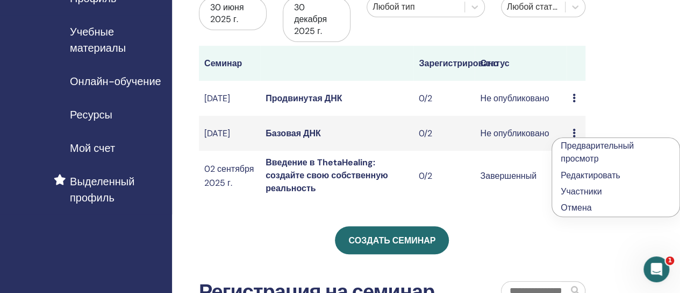
scroll to position [161, 0]
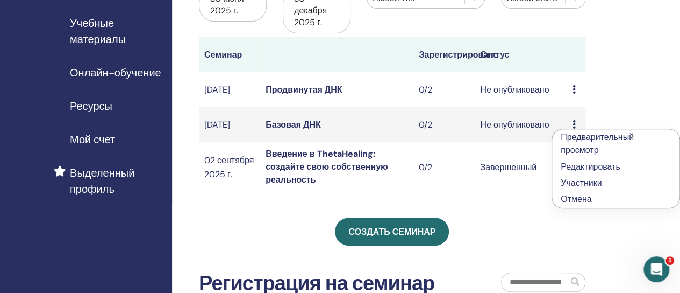
click at [582, 169] on font "Редактировать" at bounding box center [591, 166] width 60 height 11
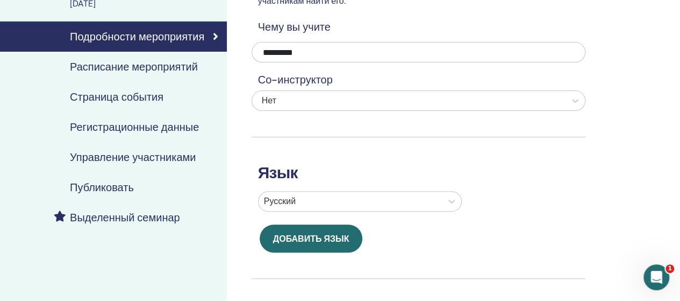
scroll to position [108, 0]
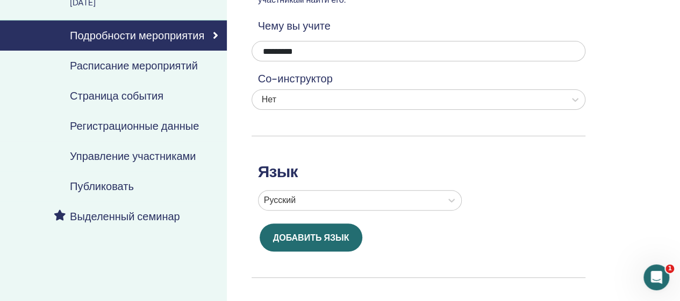
click at [124, 187] on font "Публиковать" at bounding box center [102, 186] width 64 height 14
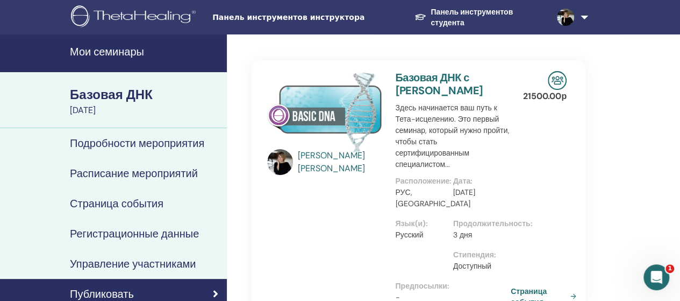
click at [560, 80] on img at bounding box center [557, 80] width 19 height 19
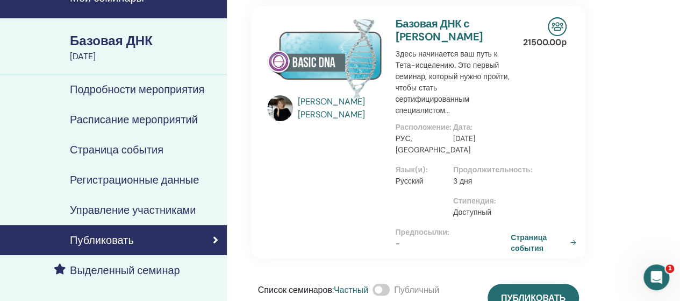
scroll to position [108, 0]
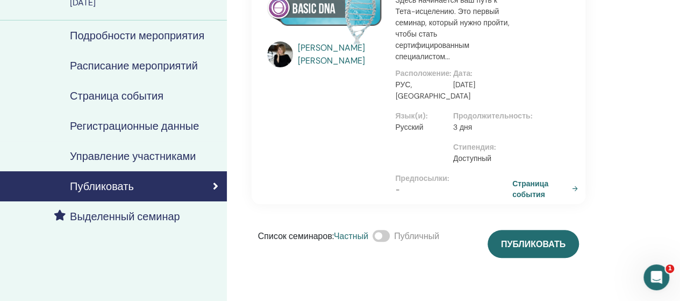
click at [575, 198] on link "Страница события" at bounding box center [547, 187] width 70 height 21
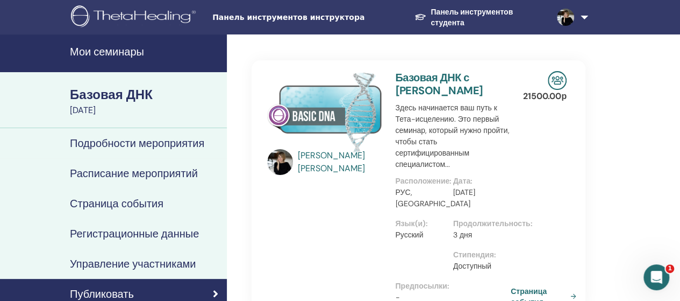
click at [96, 106] on font "[DATE]" at bounding box center [83, 109] width 26 height 11
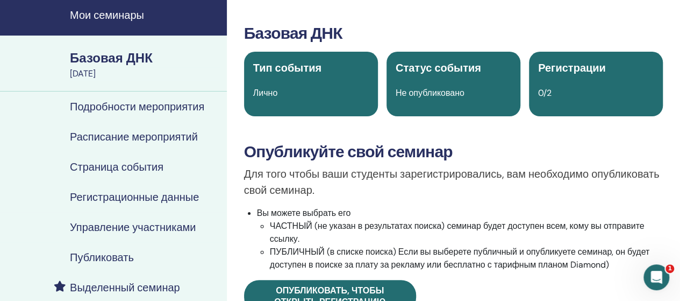
scroll to position [54, 0]
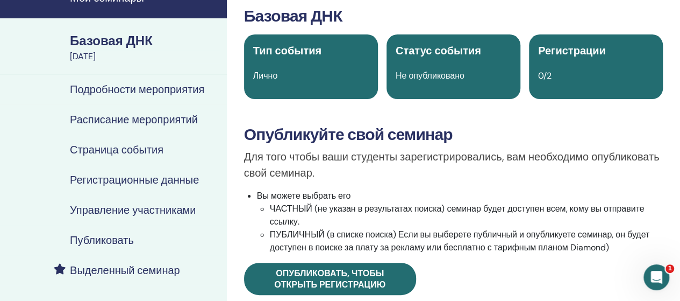
click at [118, 148] on font "Страница события" at bounding box center [117, 149] width 94 height 14
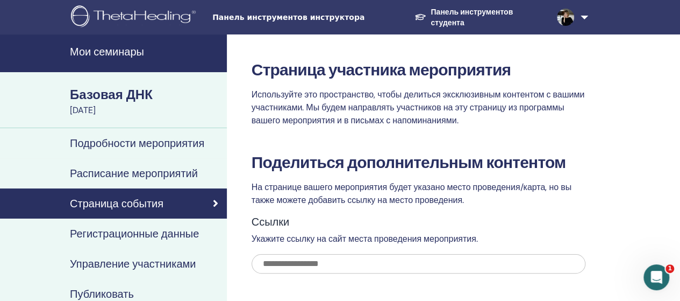
click at [135, 234] on font "Регистрационные данные" at bounding box center [134, 233] width 129 height 14
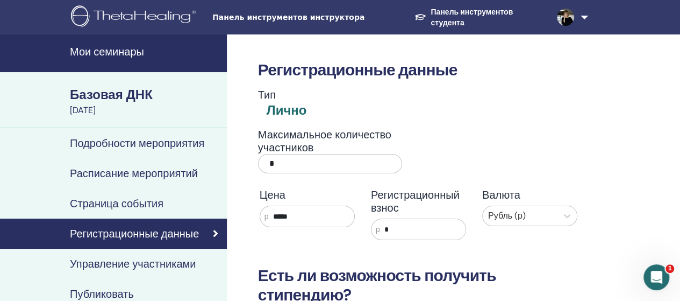
click at [294, 215] on input "*****" at bounding box center [310, 216] width 85 height 20
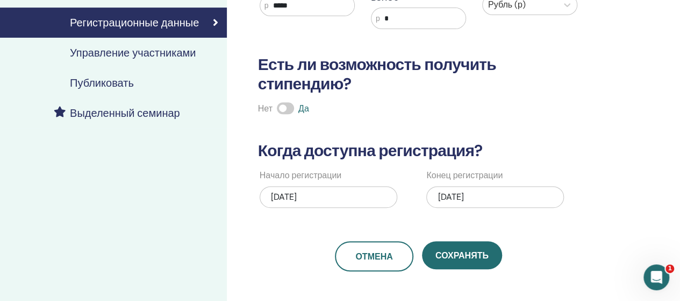
scroll to position [269, 0]
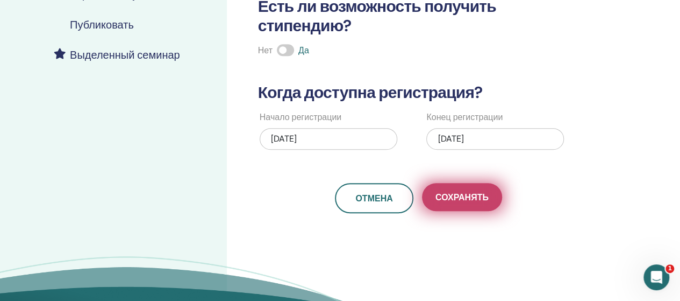
type input "*****"
click at [459, 191] on font "Сохранять" at bounding box center [462, 196] width 53 height 11
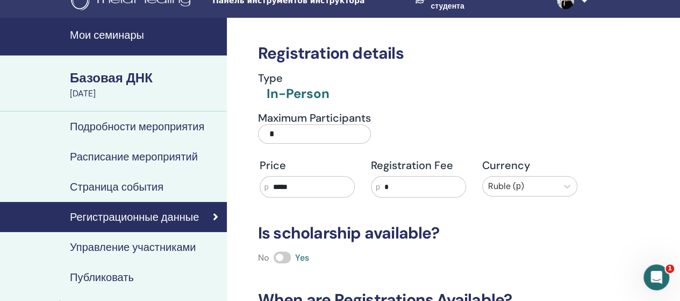
scroll to position [0, 0]
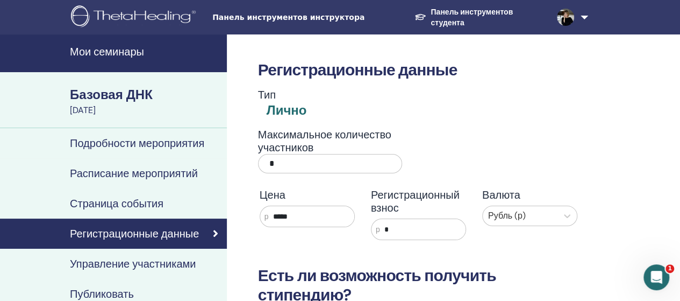
click at [115, 97] on font "Базовая ДНК" at bounding box center [111, 94] width 83 height 17
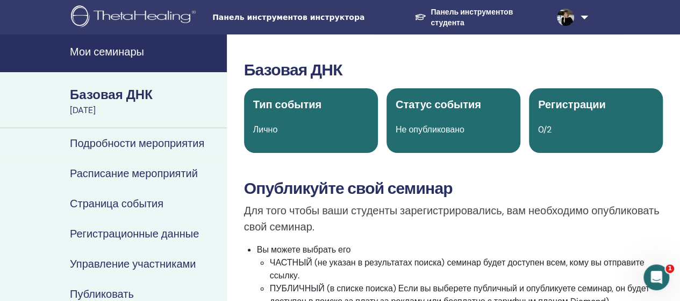
click at [89, 54] on font "Мои семинары" at bounding box center [107, 52] width 74 height 14
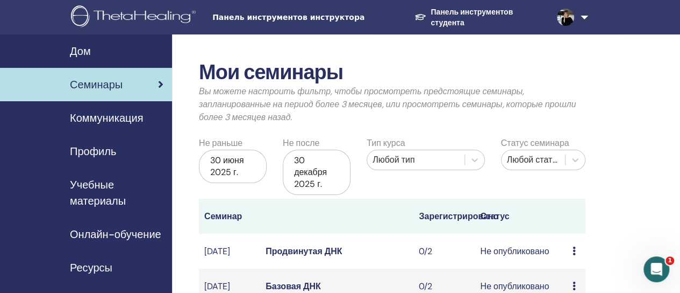
scroll to position [54, 0]
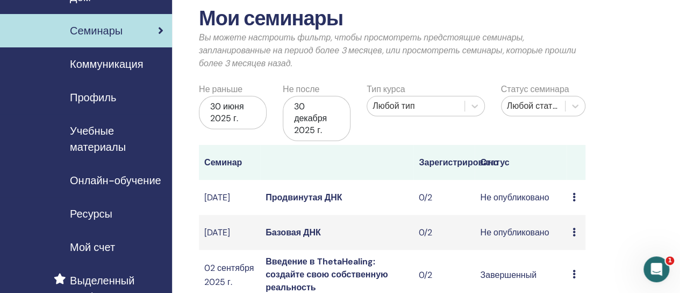
click at [574, 236] on icon at bounding box center [573, 231] width 3 height 9
click at [308, 233] on font "Базовая ДНК" at bounding box center [293, 231] width 55 height 11
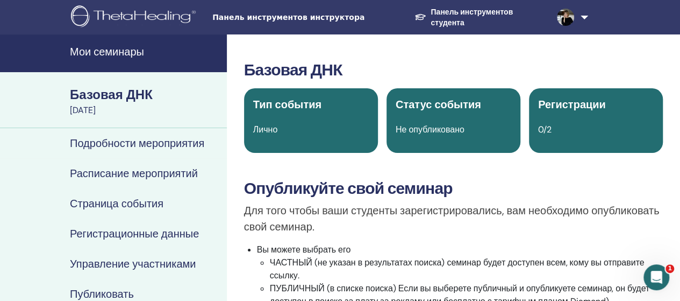
click at [164, 111] on div "[DATE]" at bounding box center [145, 110] width 151 height 13
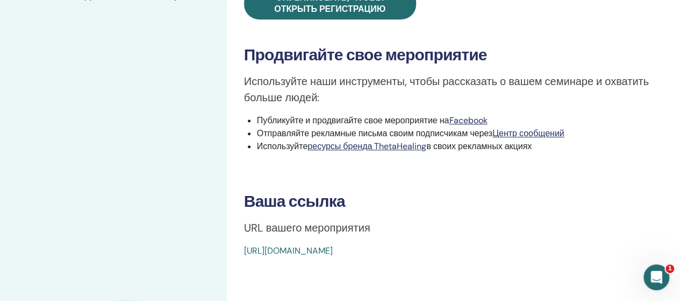
scroll to position [323, 0]
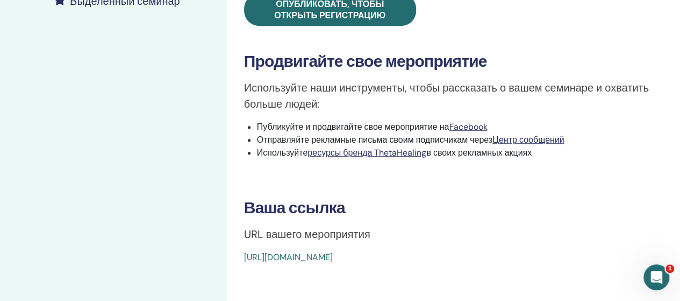
drag, startPoint x: 480, startPoint y: 251, endPoint x: 230, endPoint y: 251, distance: 250.0
click at [230, 251] on div "Базовая ДНК Тип события Лично Статус события Не опубликовано Регистрации 0/2 Оп…" at bounding box center [453, 63] width 453 height 702
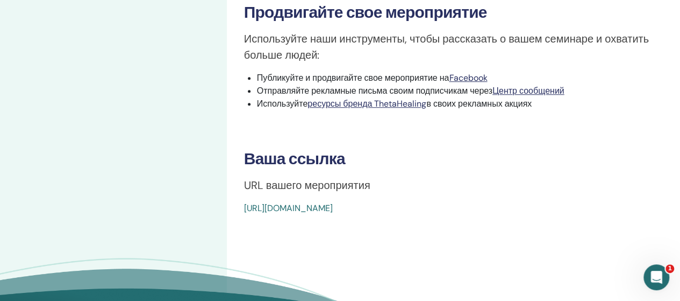
scroll to position [430, 0]
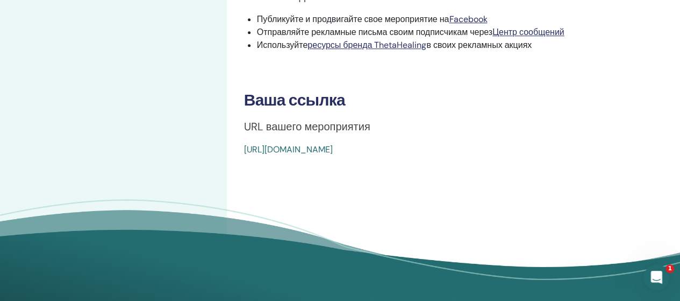
drag, startPoint x: 481, startPoint y: 142, endPoint x: 245, endPoint y: 140, distance: 236.6
drag, startPoint x: 436, startPoint y: 194, endPoint x: 374, endPoint y: 205, distance: 62.9
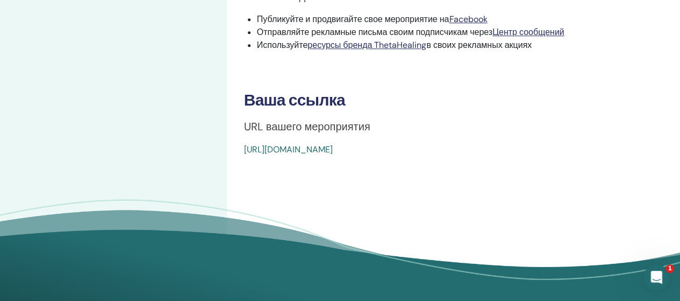
drag, startPoint x: 483, startPoint y: 144, endPoint x: 481, endPoint y: 149, distance: 5.8
click at [481, 149] on div "[URL][DOMAIN_NAME]" at bounding box center [418, 149] width 349 height 13
drag, startPoint x: 439, startPoint y: 204, endPoint x: 346, endPoint y: 201, distance: 93.1
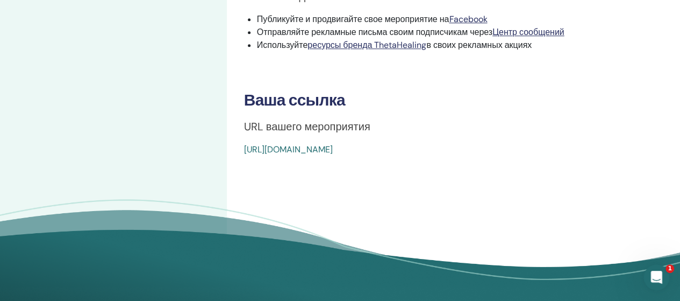
click at [333, 144] on font "https://www.thetahealing.com/seminar-378848-details.html" at bounding box center [288, 149] width 89 height 11
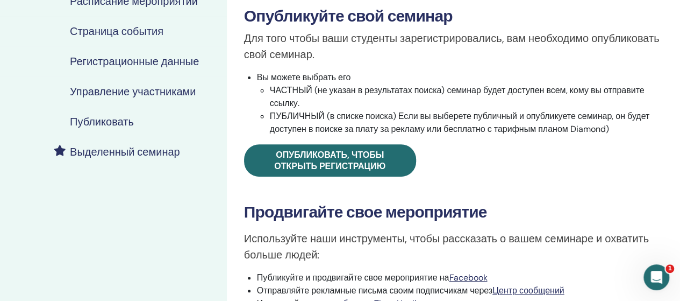
scroll to position [54, 0]
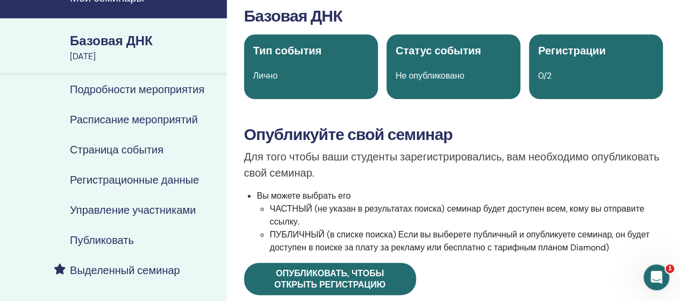
click at [106, 91] on font "Подробности мероприятия" at bounding box center [137, 89] width 134 height 14
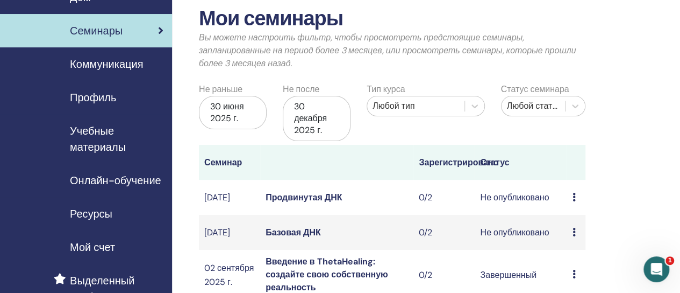
click at [420, 195] on font "0/2" at bounding box center [425, 196] width 13 height 11
click at [572, 198] on icon at bounding box center [573, 196] width 3 height 9
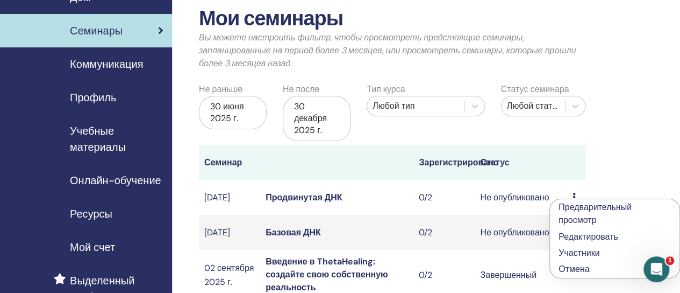
click at [578, 236] on font "Редактировать" at bounding box center [589, 236] width 60 height 11
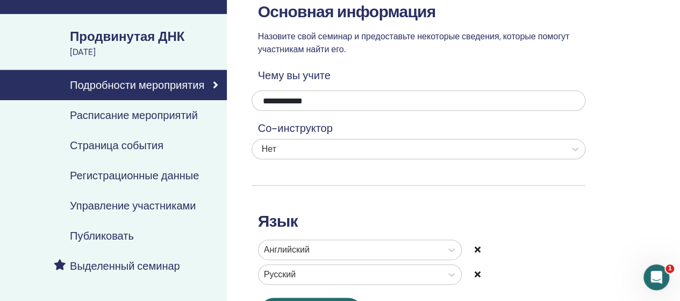
scroll to position [54, 0]
